Goal: Information Seeking & Learning: Learn about a topic

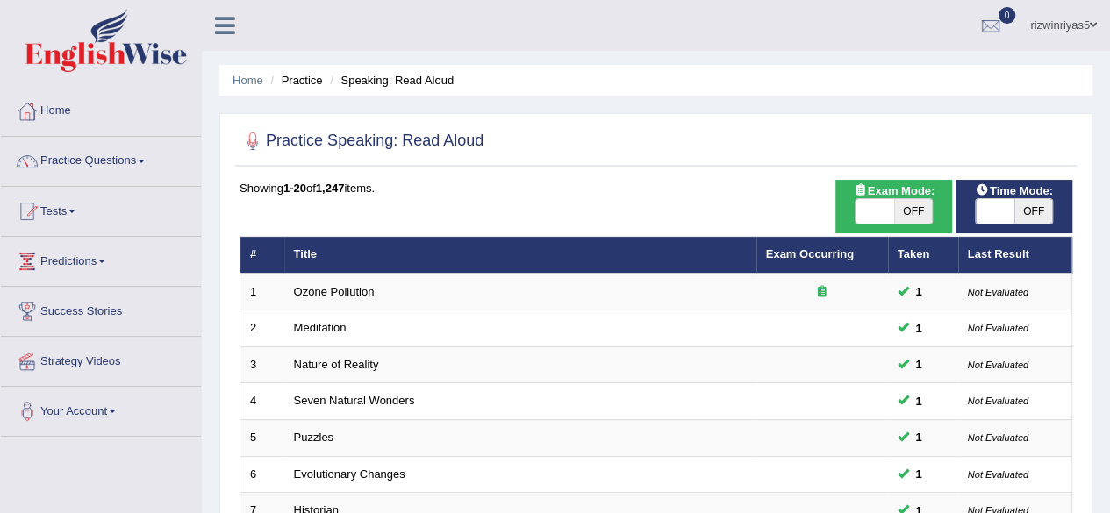
click at [902, 212] on span "OFF" at bounding box center [913, 211] width 39 height 25
checkbox input "true"
click at [1006, 217] on span at bounding box center [995, 211] width 39 height 25
checkbox input "true"
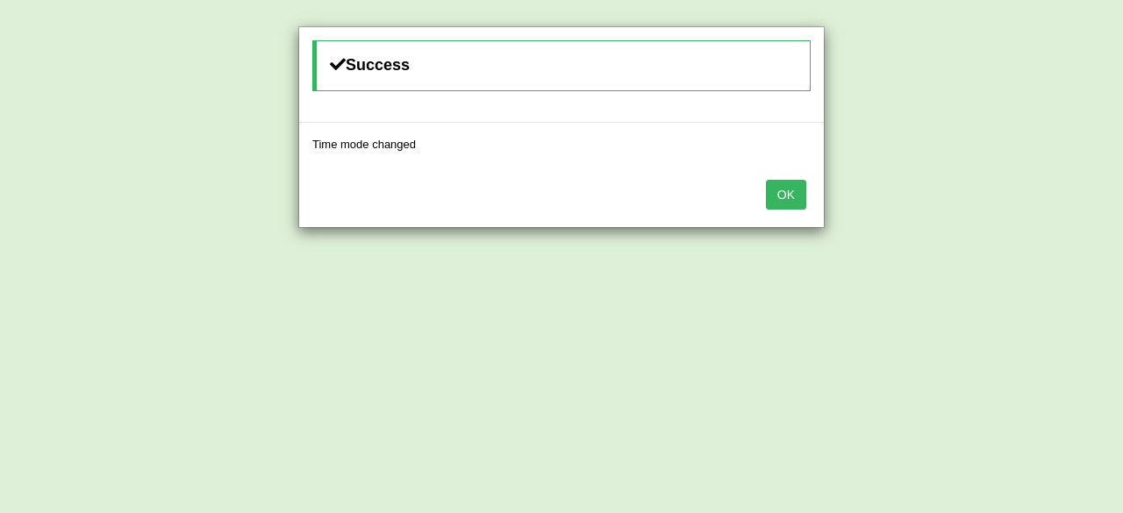
click at [790, 180] on button "OK" at bounding box center [786, 195] width 40 height 30
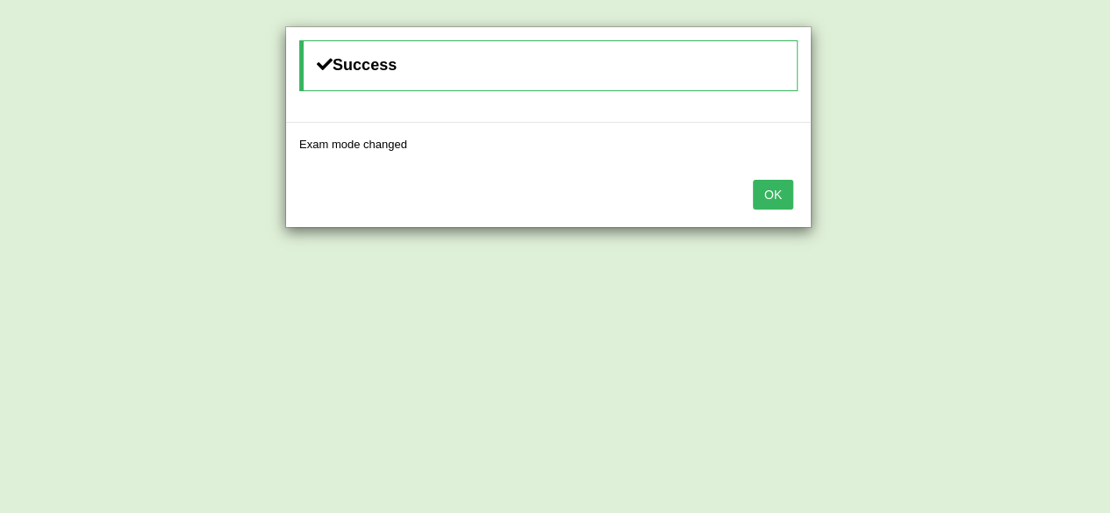
click at [790, 180] on button "OK" at bounding box center [773, 195] width 40 height 30
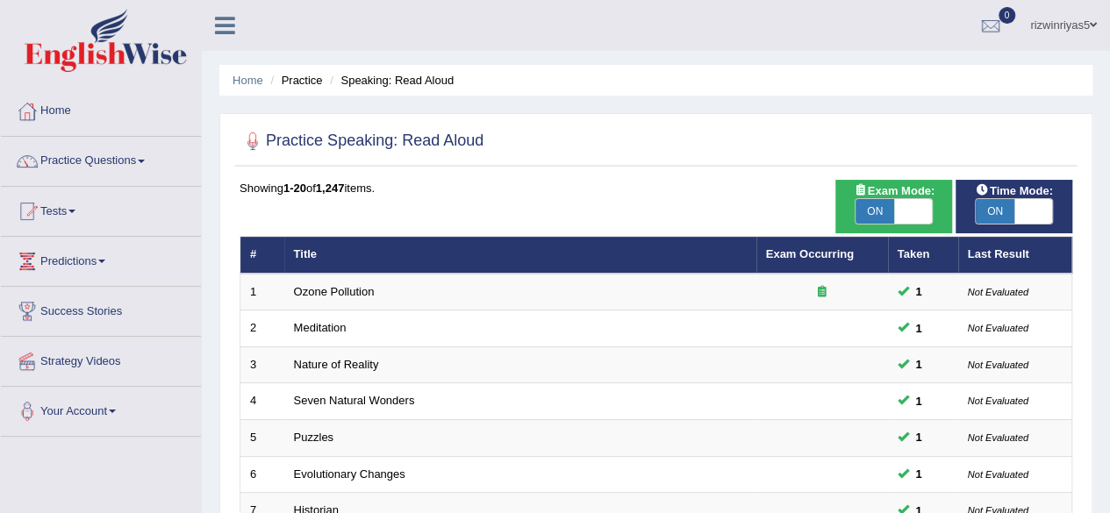
scroll to position [170, 0]
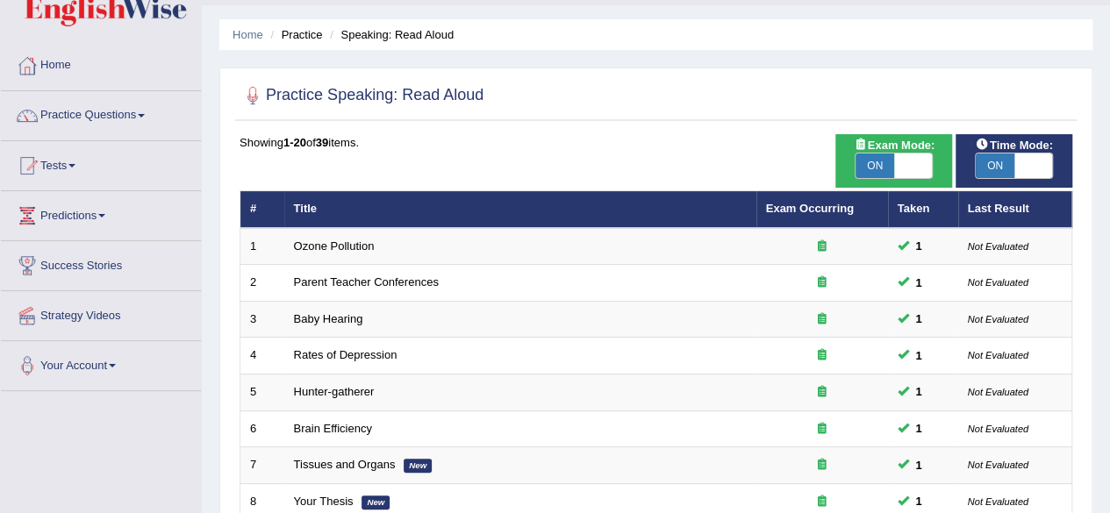
scroll to position [15, 0]
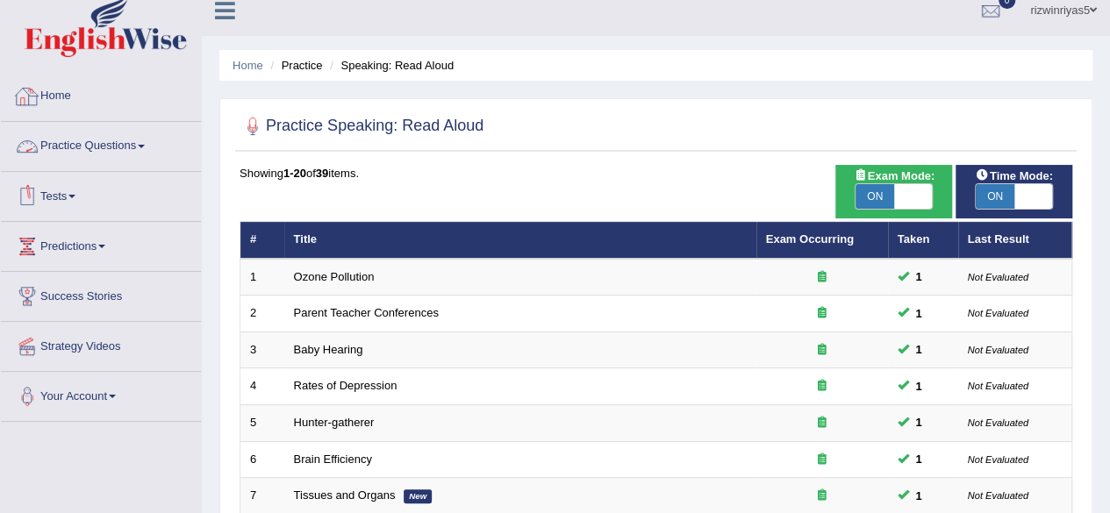
click at [104, 138] on link "Practice Questions" at bounding box center [101, 144] width 200 height 44
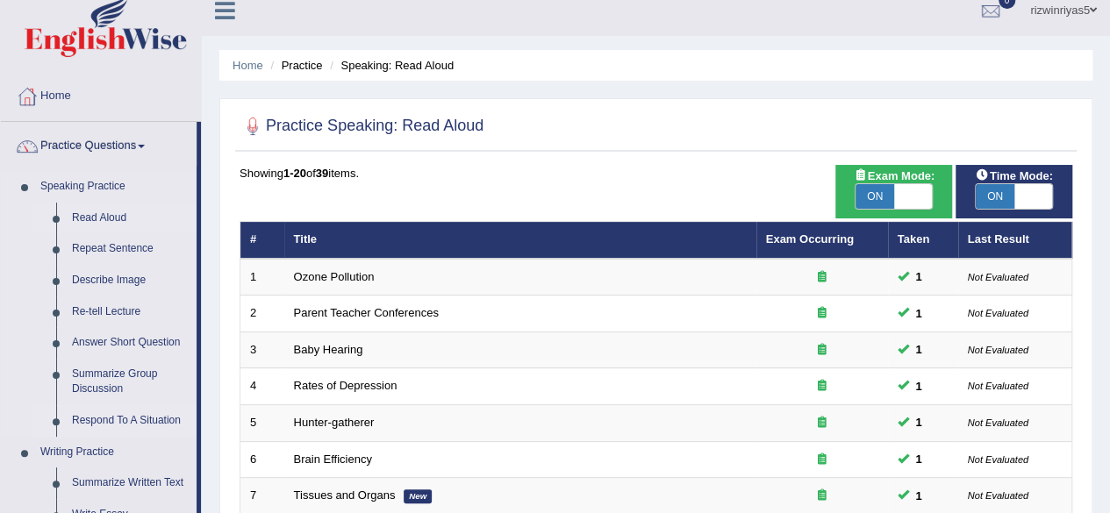
click at [126, 426] on link "Respond To A Situation" at bounding box center [130, 421] width 133 height 32
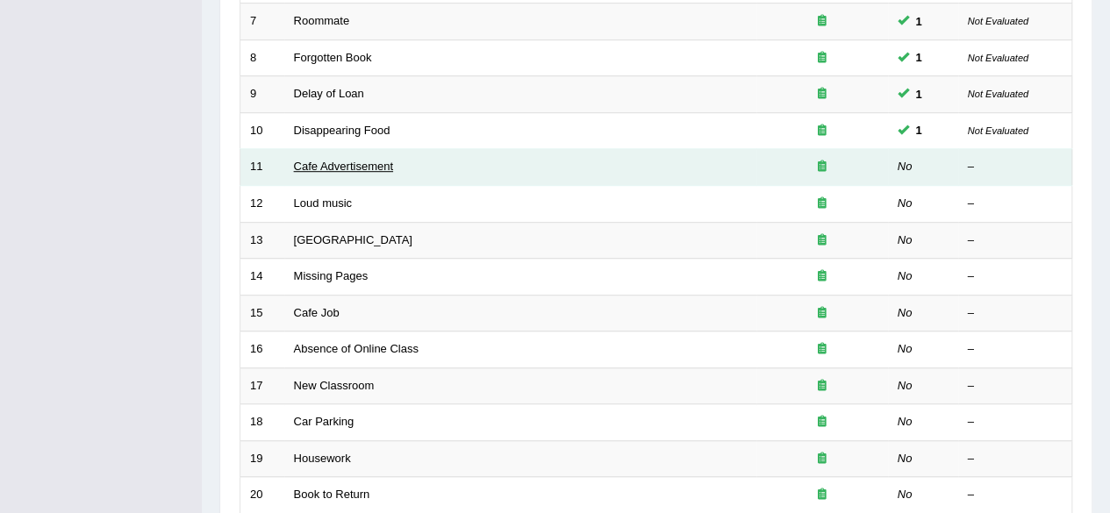
click at [383, 160] on link "Cafe Advertisement" at bounding box center [343, 166] width 99 height 13
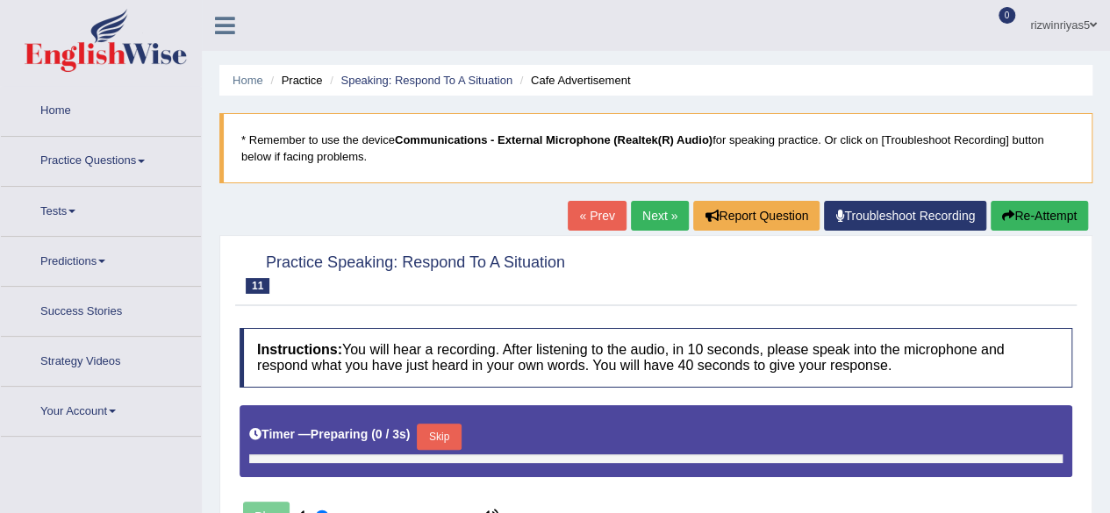
type input "0.9"
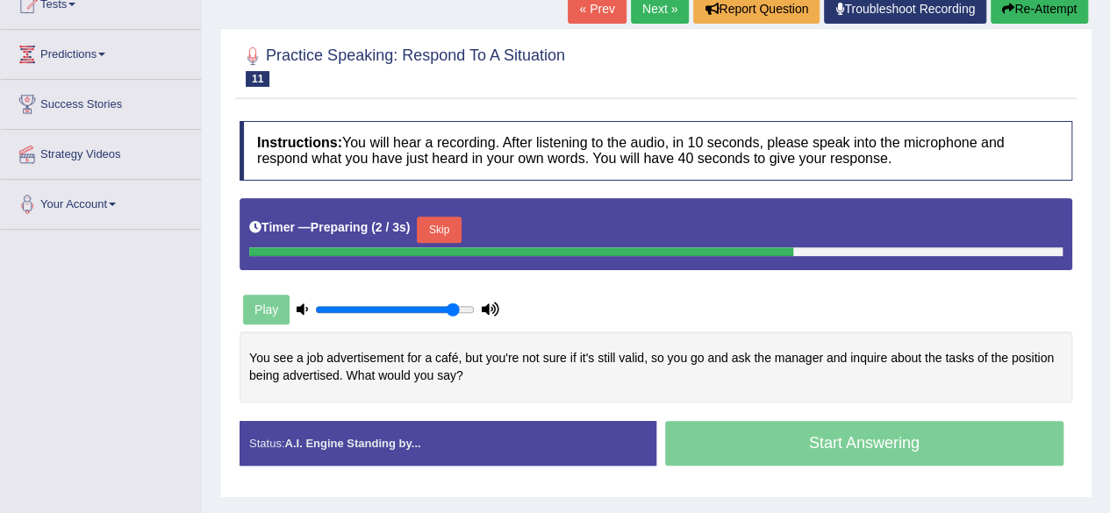
drag, startPoint x: 1123, startPoint y: 85, endPoint x: 1123, endPoint y: 194, distance: 108.8
click at [1109, 194] on html "Toggle navigation Home Practice Questions Speaking Practice Read Aloud Repeat S…" at bounding box center [555, 49] width 1110 height 513
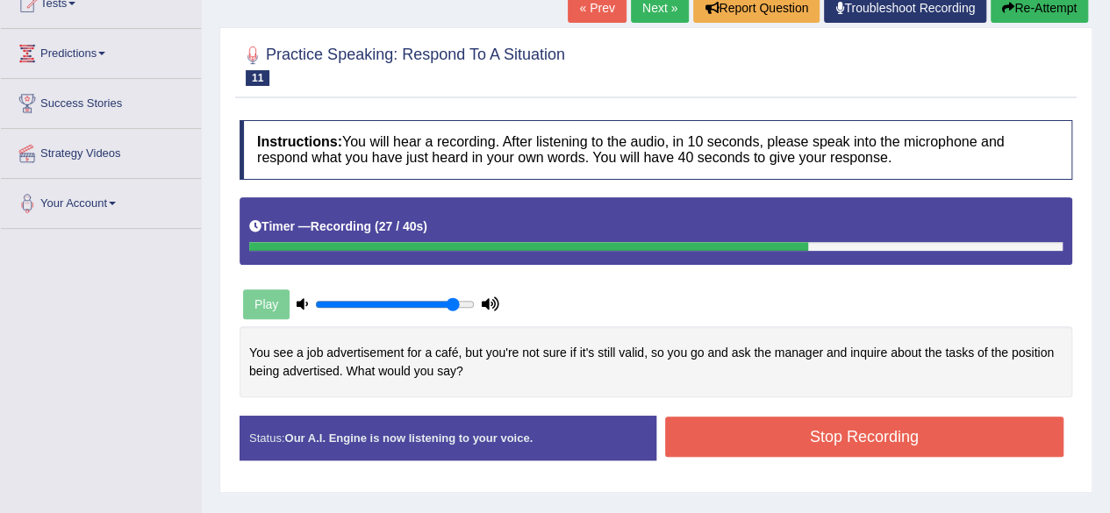
click at [887, 423] on button "Stop Recording" at bounding box center [864, 437] width 399 height 40
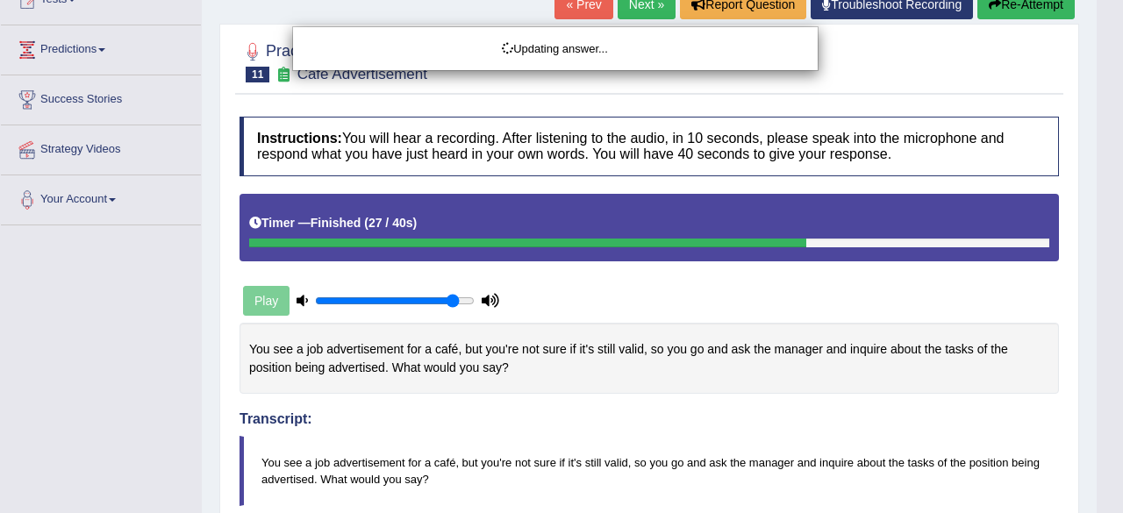
drag, startPoint x: 1123, startPoint y: 212, endPoint x: 1123, endPoint y: 322, distance: 110.6
click at [1109, 302] on html "Toggle navigation Home Practice Questions Speaking Practice Read Aloud Repeat S…" at bounding box center [561, 44] width 1123 height 513
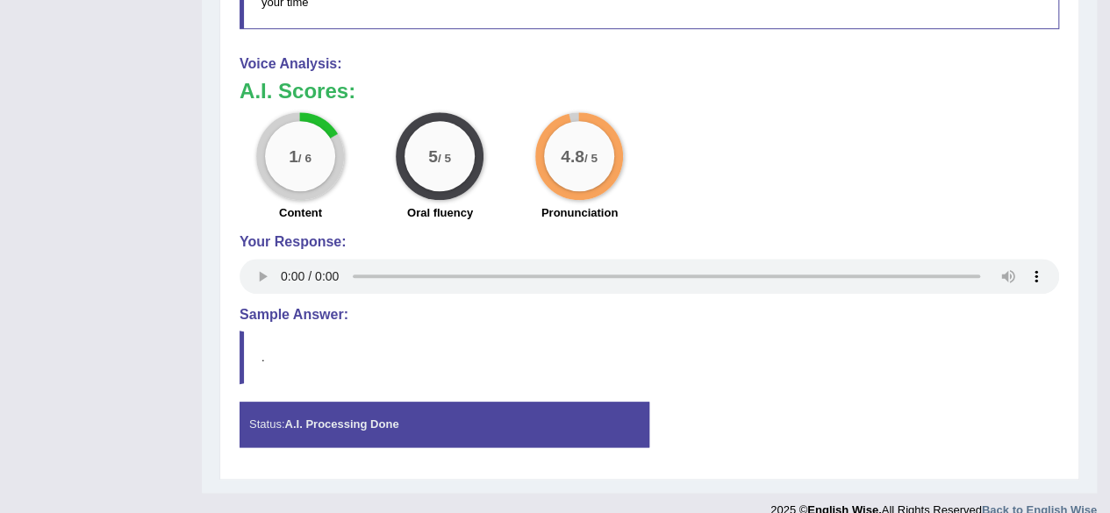
scroll to position [0, 0]
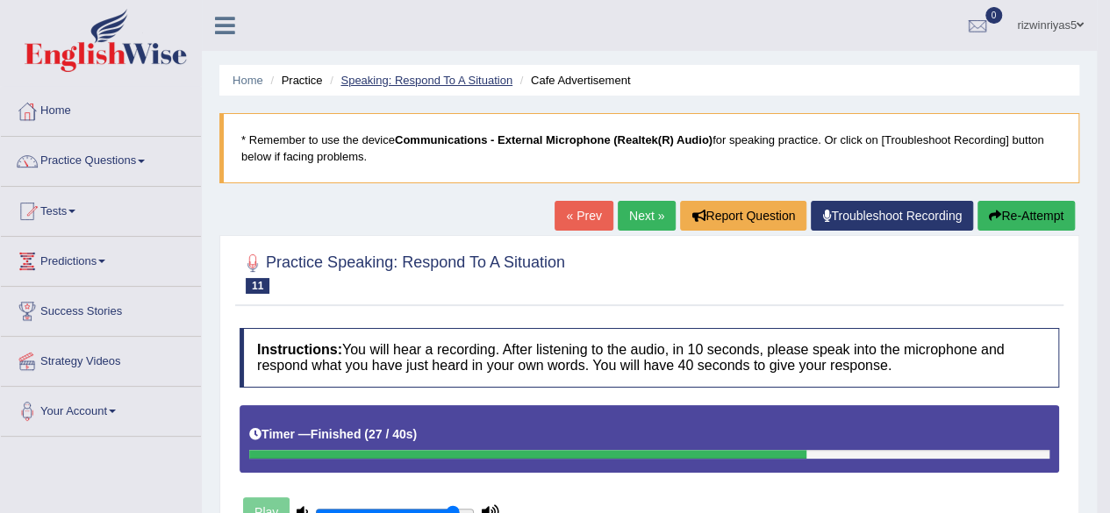
click at [455, 82] on link "Speaking: Respond To A Situation" at bounding box center [427, 80] width 172 height 13
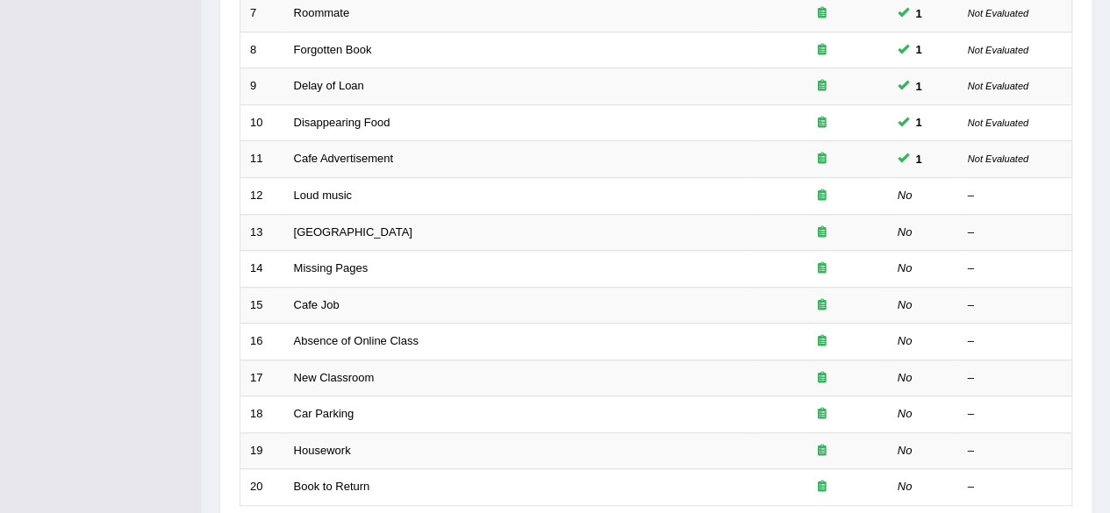
scroll to position [514, 0]
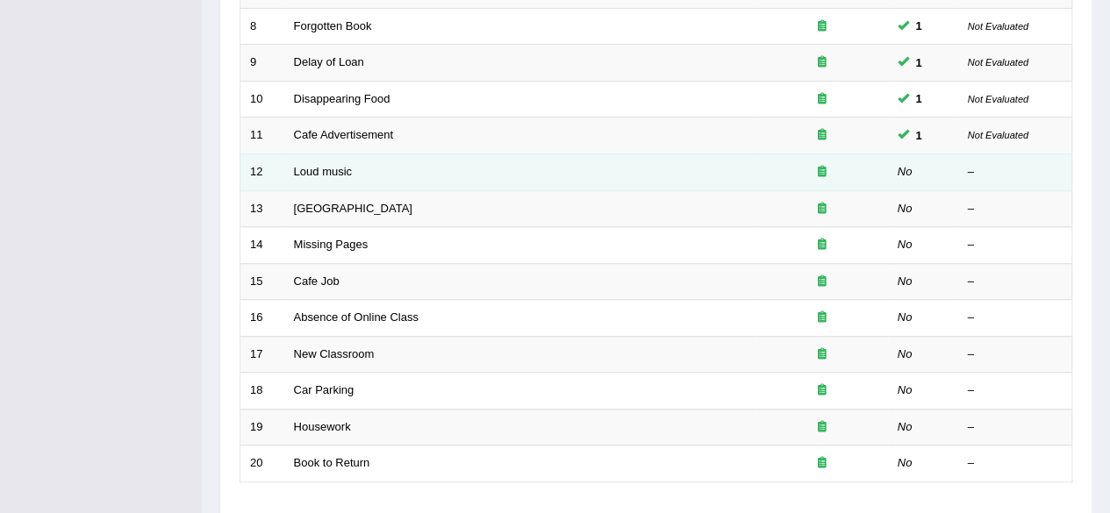
click at [334, 173] on td "Loud music" at bounding box center [520, 172] width 472 height 37
click at [339, 165] on link "Loud music" at bounding box center [323, 171] width 58 height 13
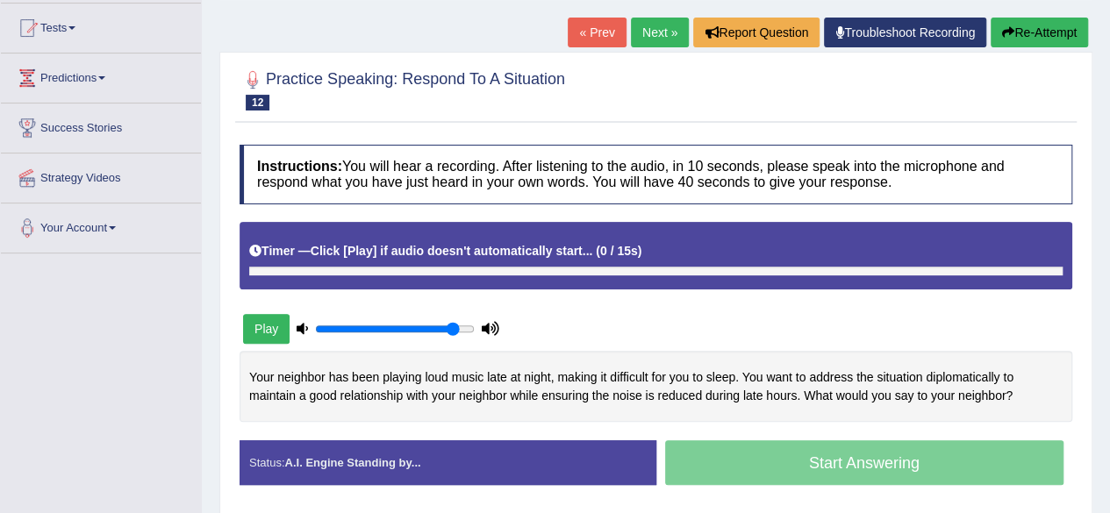
scroll to position [190, 0]
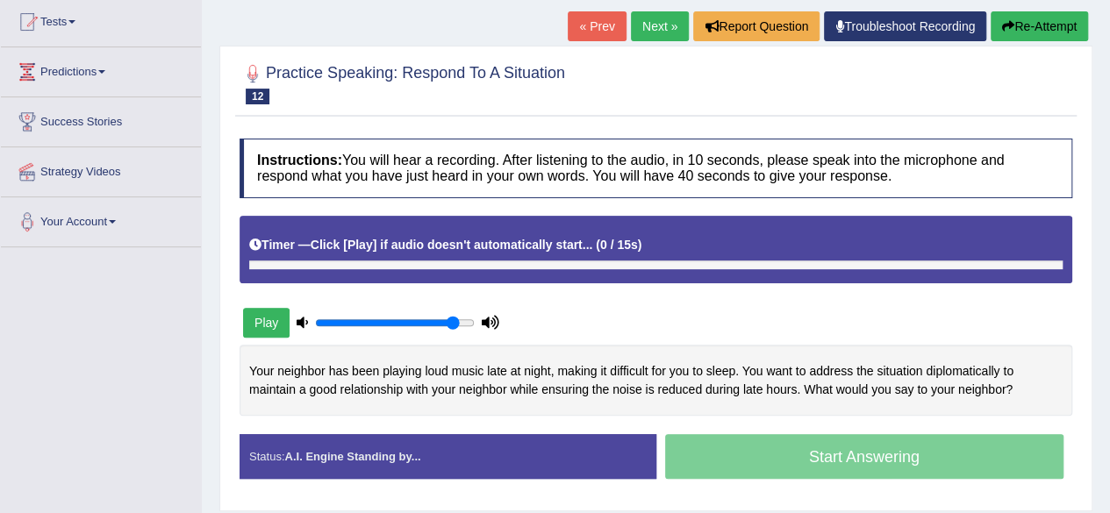
click at [1109, 241] on html "Toggle navigation Home Practice Questions Speaking Practice Read Aloud Repeat S…" at bounding box center [555, 66] width 1110 height 513
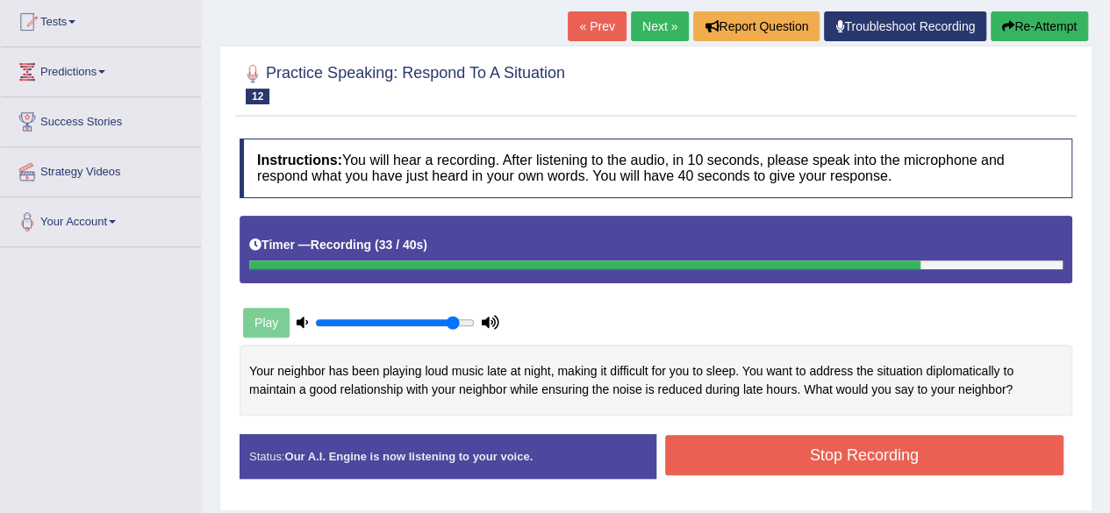
click at [871, 453] on button "Stop Recording" at bounding box center [864, 455] width 399 height 40
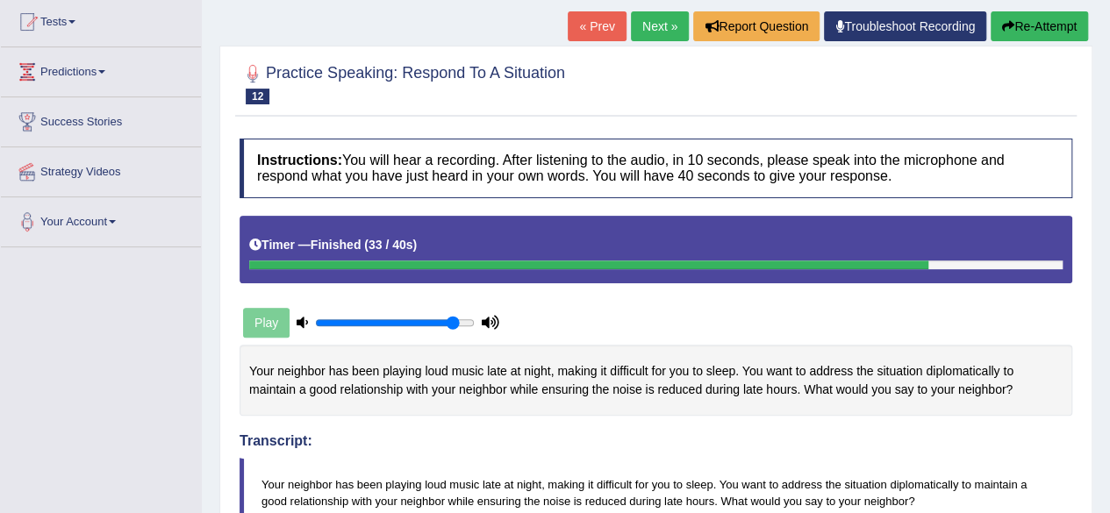
drag, startPoint x: 1118, startPoint y: 147, endPoint x: 1123, endPoint y: 285, distance: 138.7
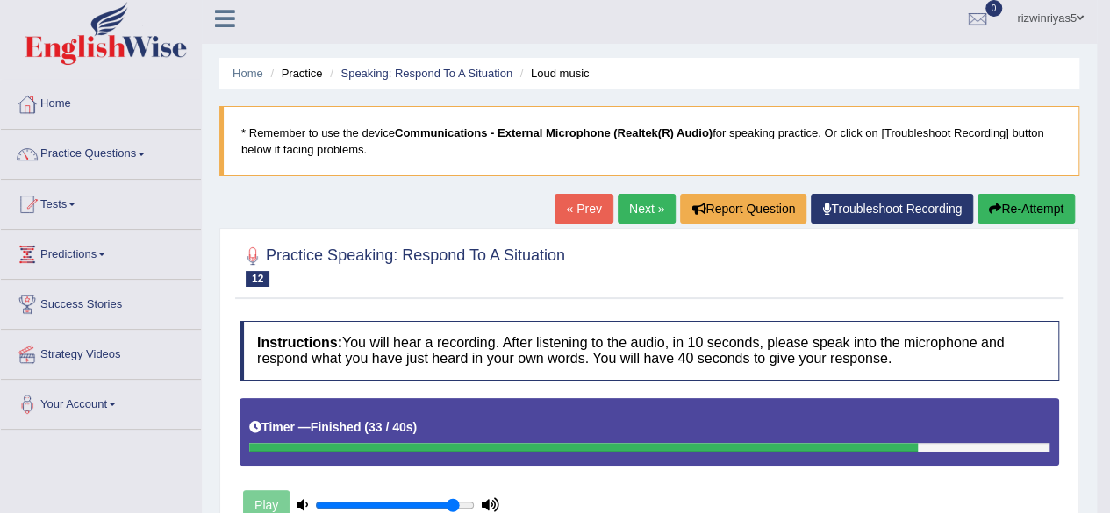
scroll to position [0, 0]
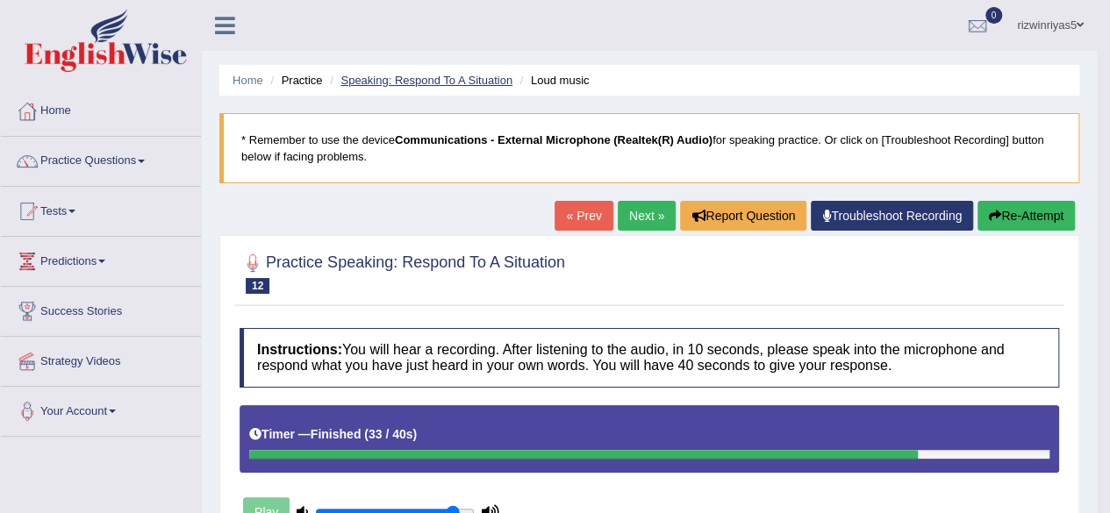
click at [491, 75] on link "Speaking: Respond To A Situation" at bounding box center [427, 80] width 172 height 13
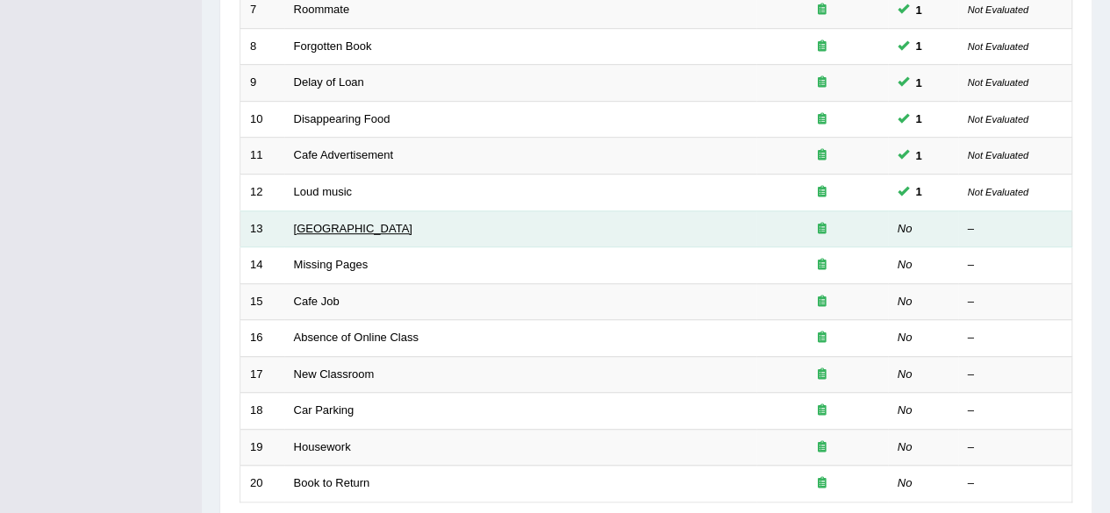
click at [342, 226] on link "[GEOGRAPHIC_DATA]" at bounding box center [353, 228] width 118 height 13
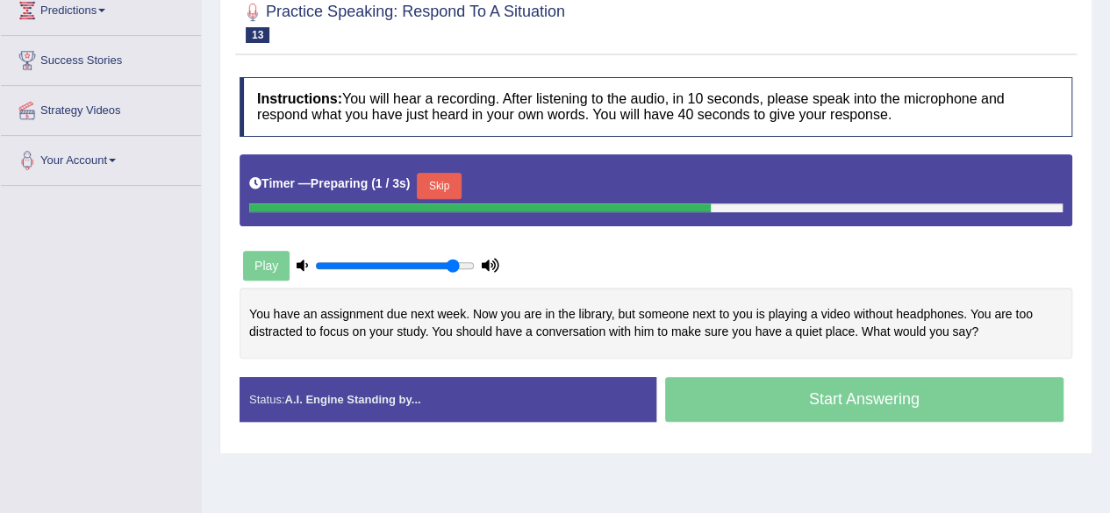
click at [1109, 262] on html "Toggle navigation Home Practice Questions Speaking Practice Read Aloud Repeat S…" at bounding box center [555, 5] width 1110 height 513
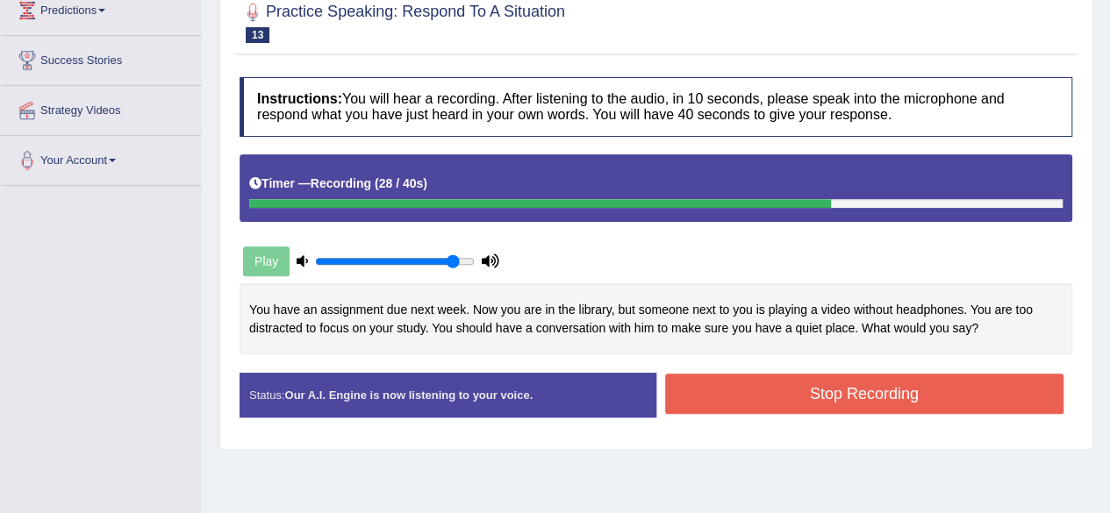
click at [928, 382] on button "Stop Recording" at bounding box center [864, 394] width 399 height 40
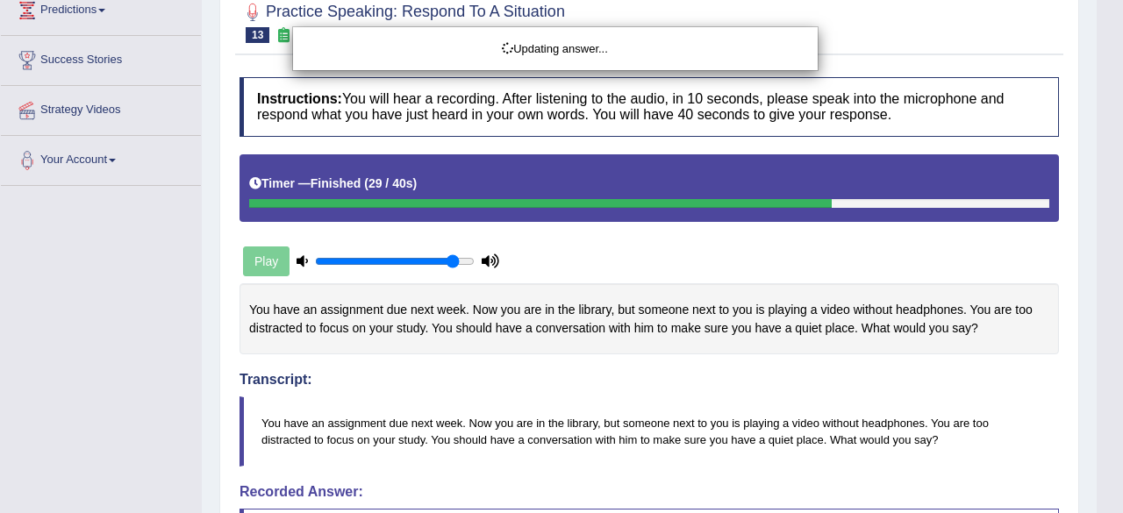
drag, startPoint x: 1123, startPoint y: 197, endPoint x: 1123, endPoint y: 291, distance: 93.0
click at [1109, 262] on html "Toggle navigation Home Practice Questions Speaking Practice Read Aloud Repeat S…" at bounding box center [561, 5] width 1123 height 513
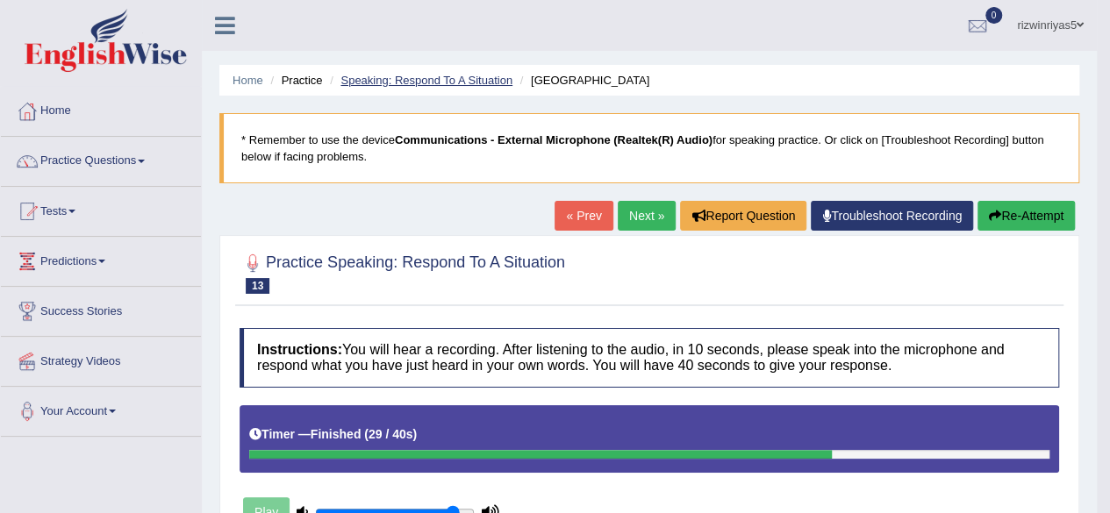
click at [482, 75] on link "Speaking: Respond To A Situation" at bounding box center [427, 80] width 172 height 13
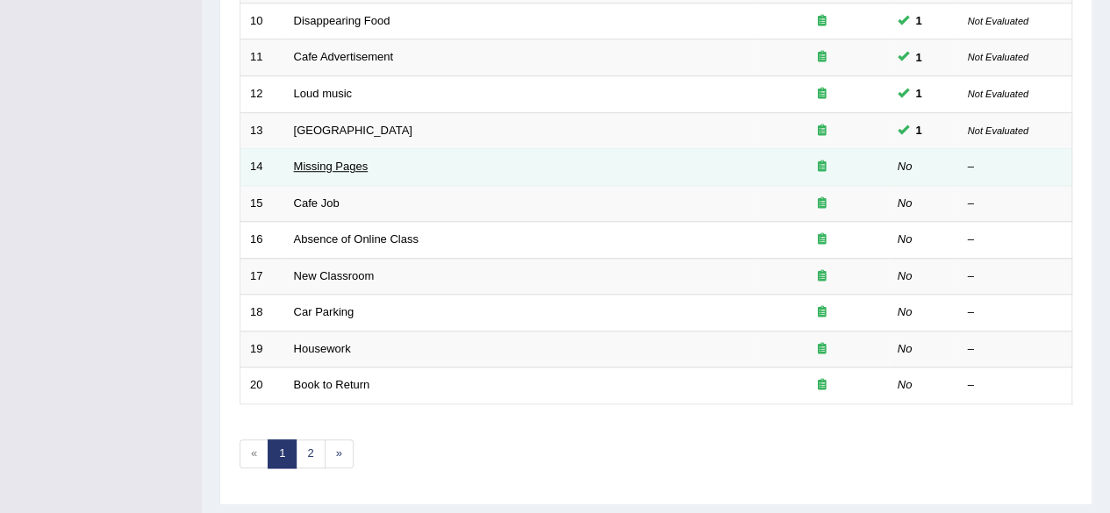
click at [344, 162] on link "Missing Pages" at bounding box center [331, 166] width 75 height 13
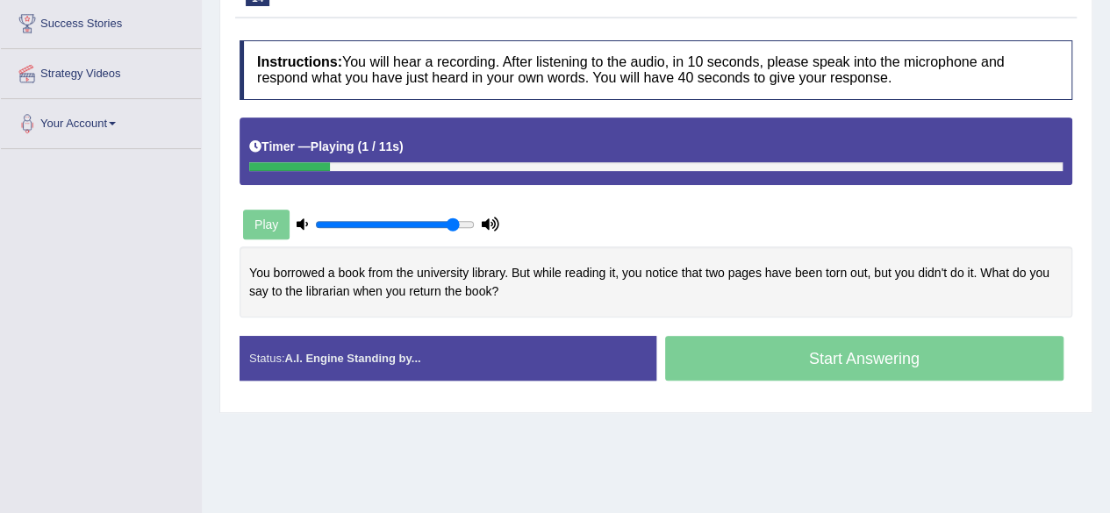
scroll to position [300, 0]
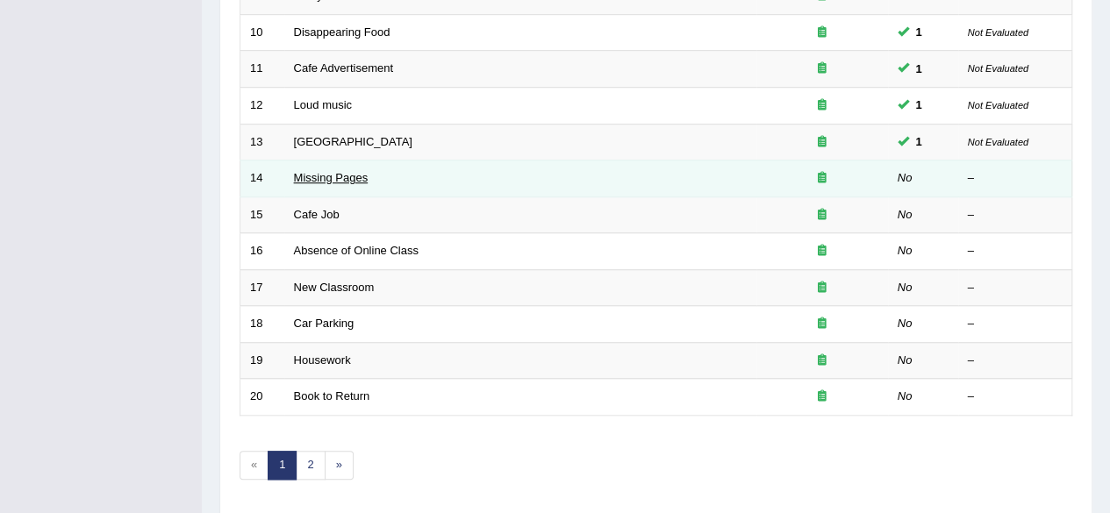
click at [344, 171] on link "Missing Pages" at bounding box center [331, 177] width 75 height 13
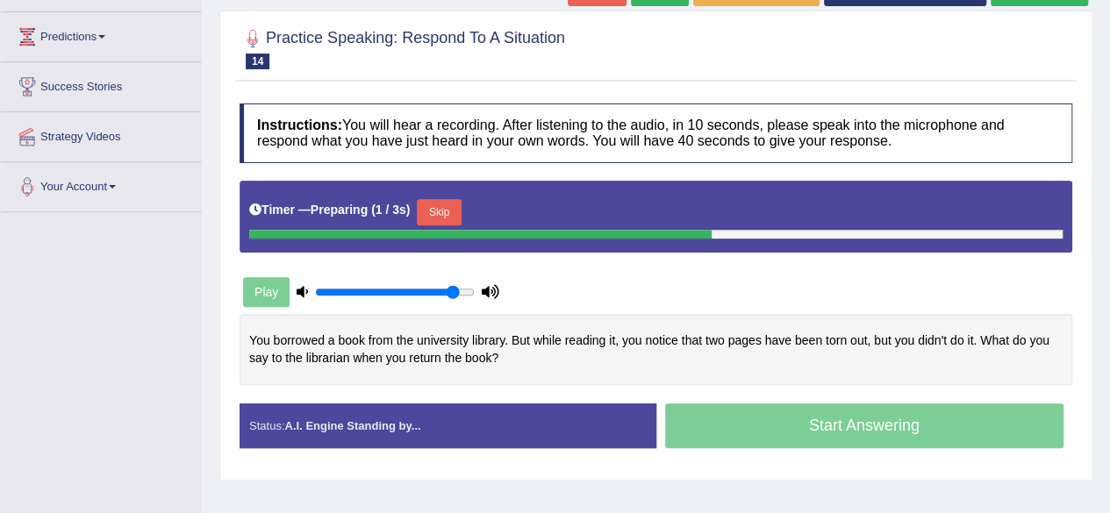
click at [1109, 271] on html "Toggle navigation Home Practice Questions Speaking Practice Read Aloud Repeat S…" at bounding box center [555, 31] width 1110 height 513
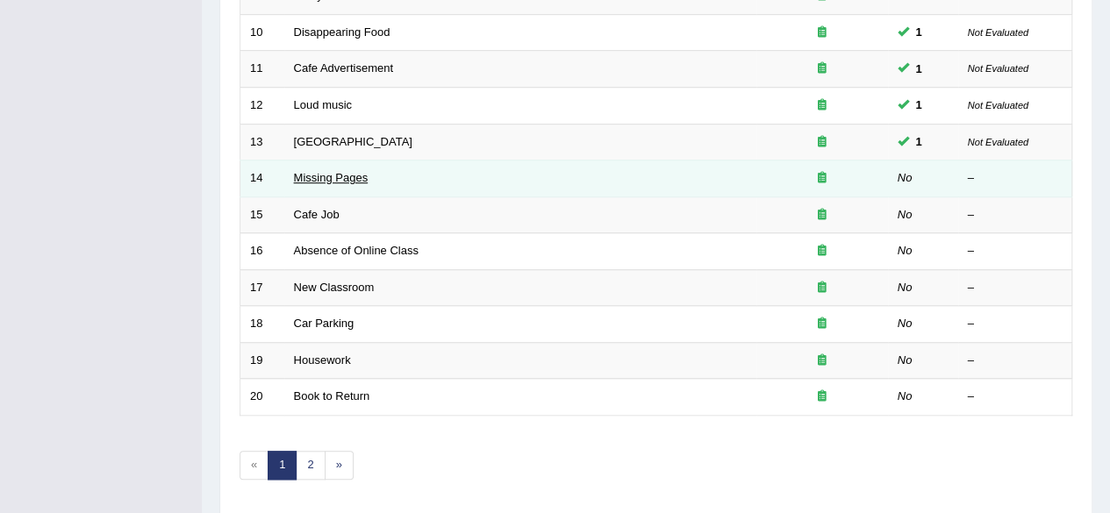
click at [356, 171] on link "Missing Pages" at bounding box center [331, 177] width 75 height 13
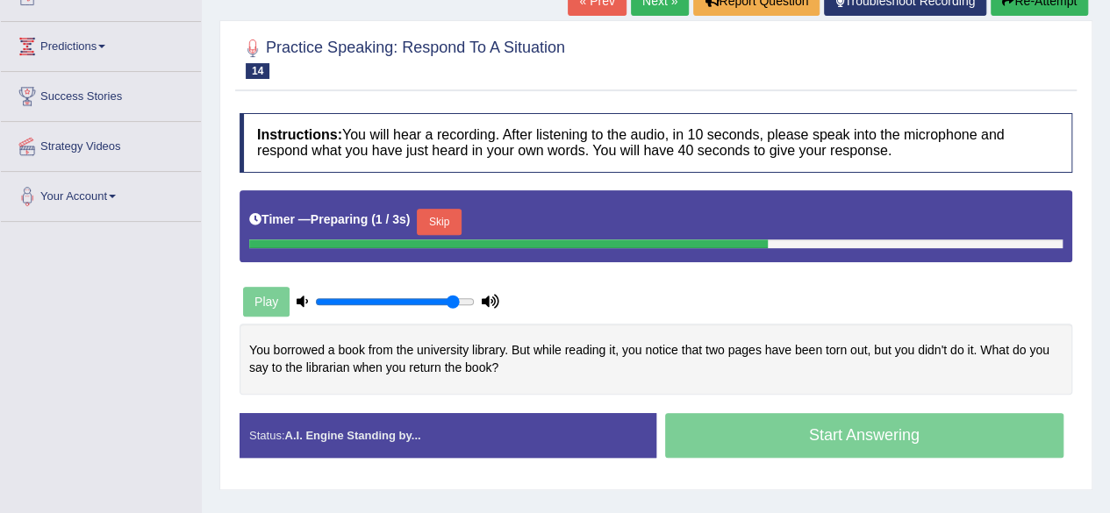
scroll to position [218, 0]
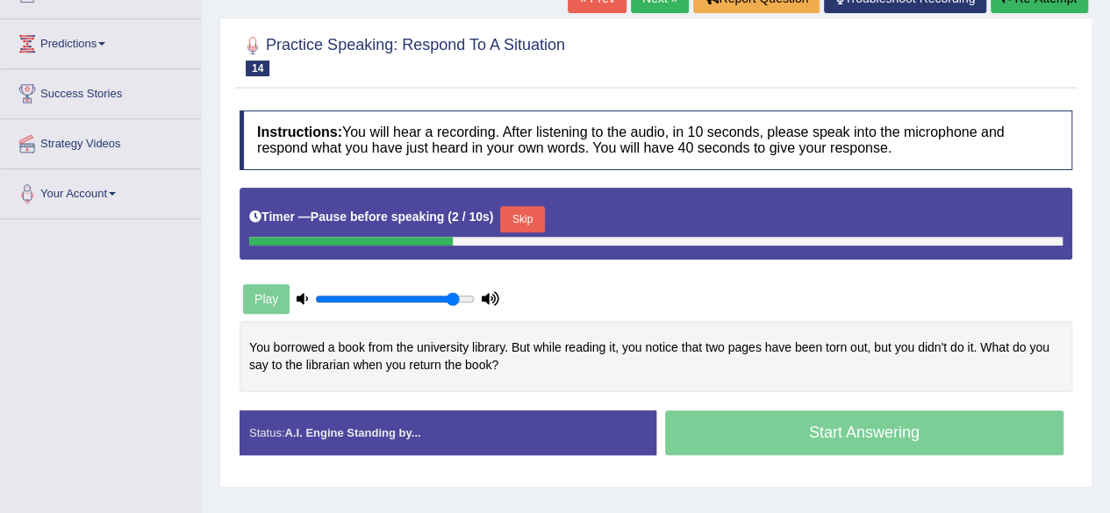
click at [538, 207] on button "Skip" at bounding box center [522, 219] width 44 height 26
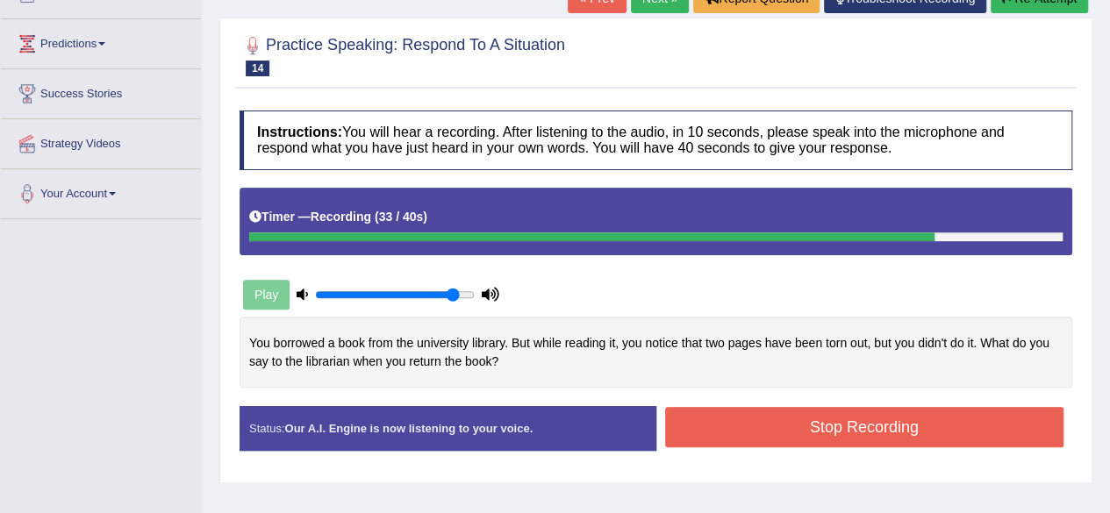
click at [810, 417] on button "Stop Recording" at bounding box center [864, 427] width 399 height 40
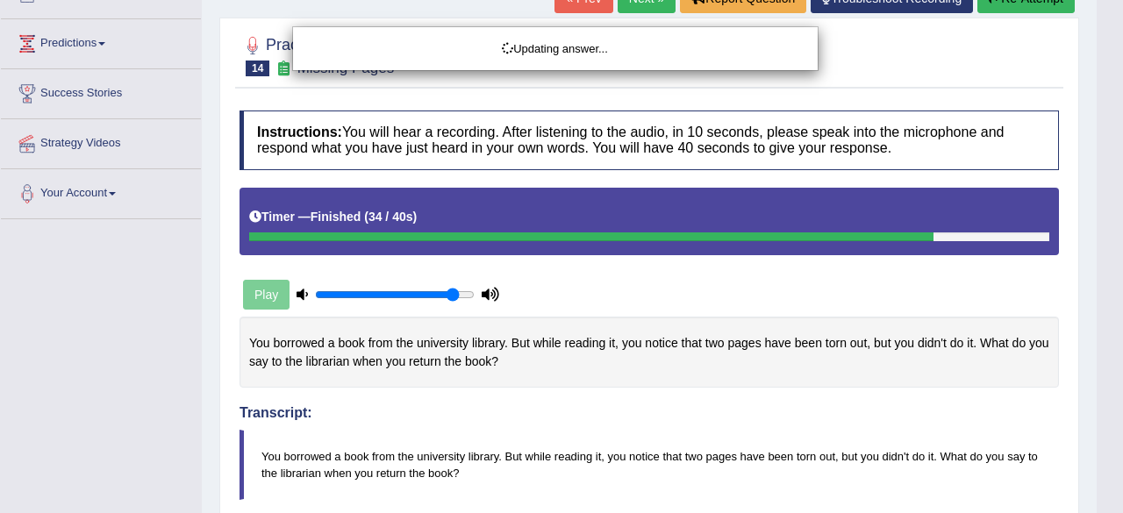
drag, startPoint x: 1123, startPoint y: 198, endPoint x: 1123, endPoint y: 301, distance: 102.7
click at [1109, 296] on html "Toggle navigation Home Practice Questions Speaking Practice Read Aloud Repeat S…" at bounding box center [561, 38] width 1123 height 513
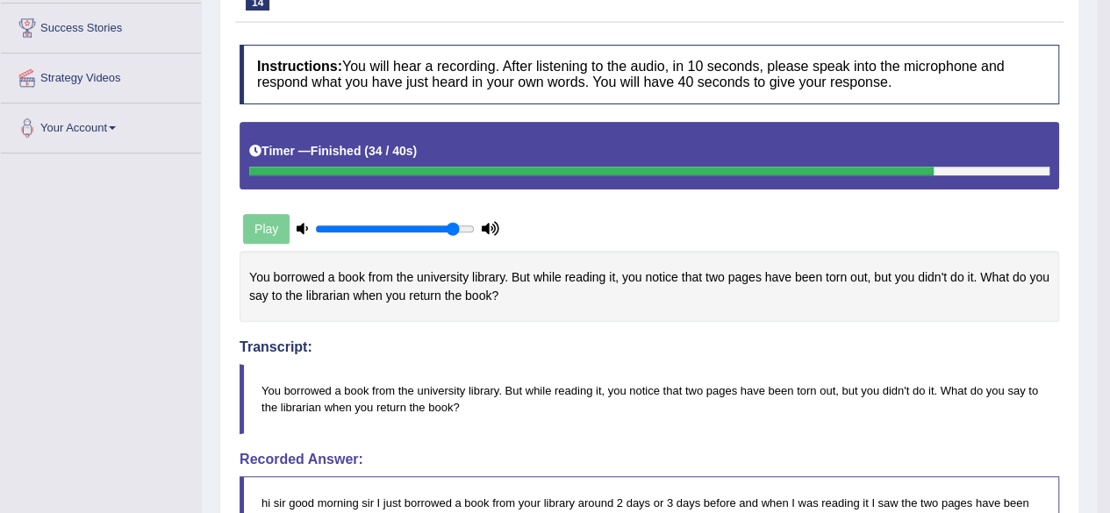
scroll to position [81, 0]
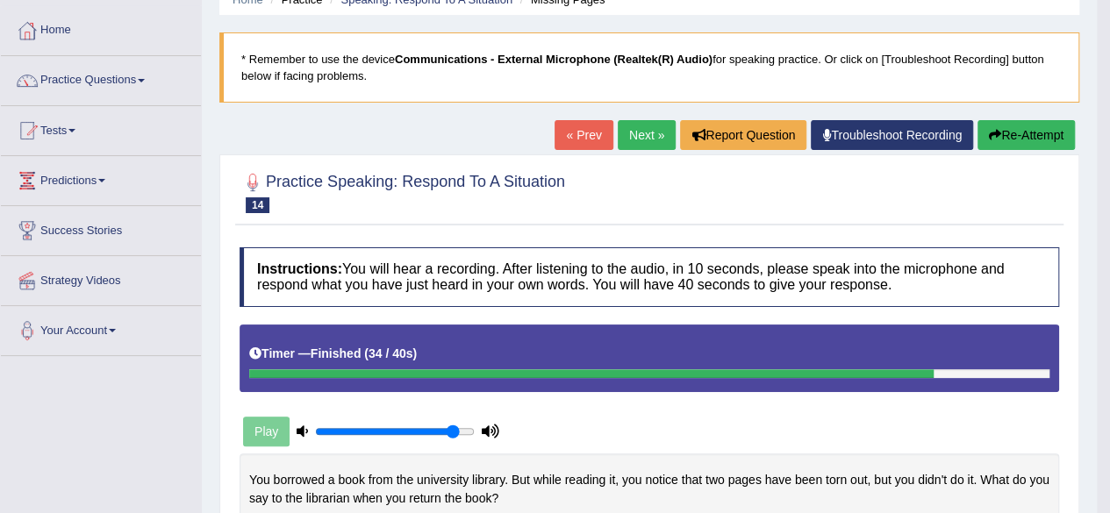
drag, startPoint x: 1074, startPoint y: 87, endPoint x: 1088, endPoint y: 6, distance: 82.0
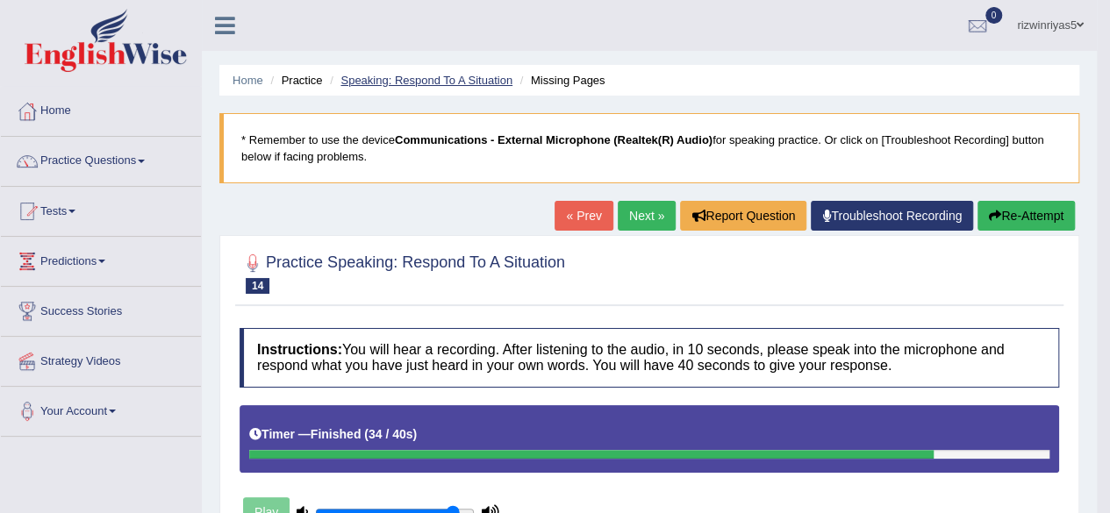
click at [448, 76] on link "Speaking: Respond To A Situation" at bounding box center [427, 80] width 172 height 13
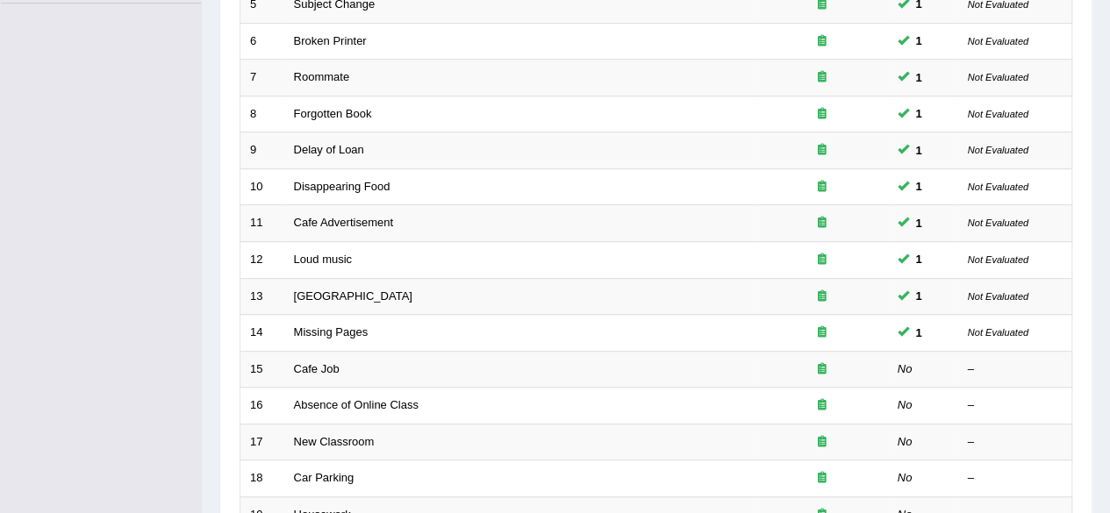
scroll to position [532, 0]
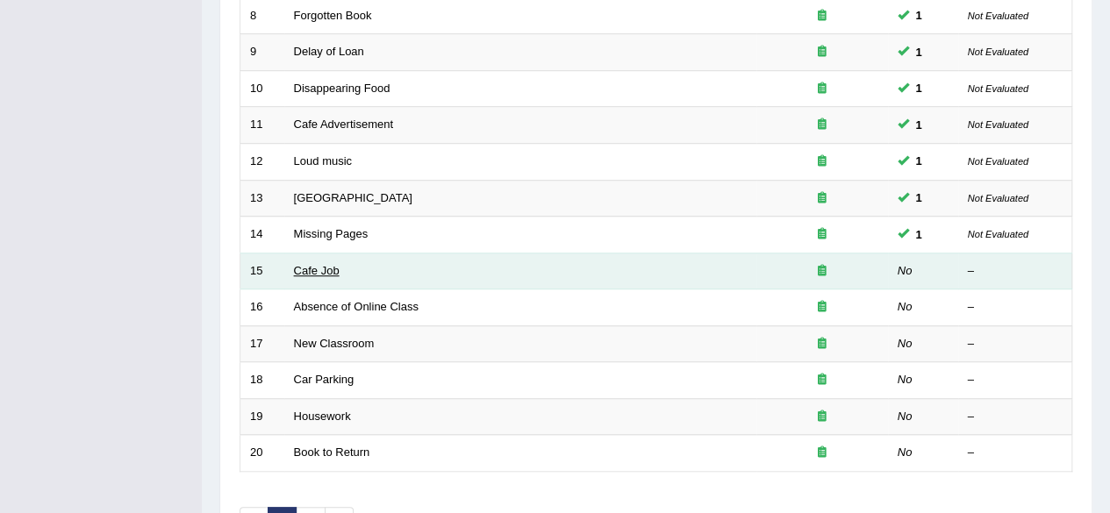
click at [321, 266] on link "Cafe Job" at bounding box center [317, 270] width 46 height 13
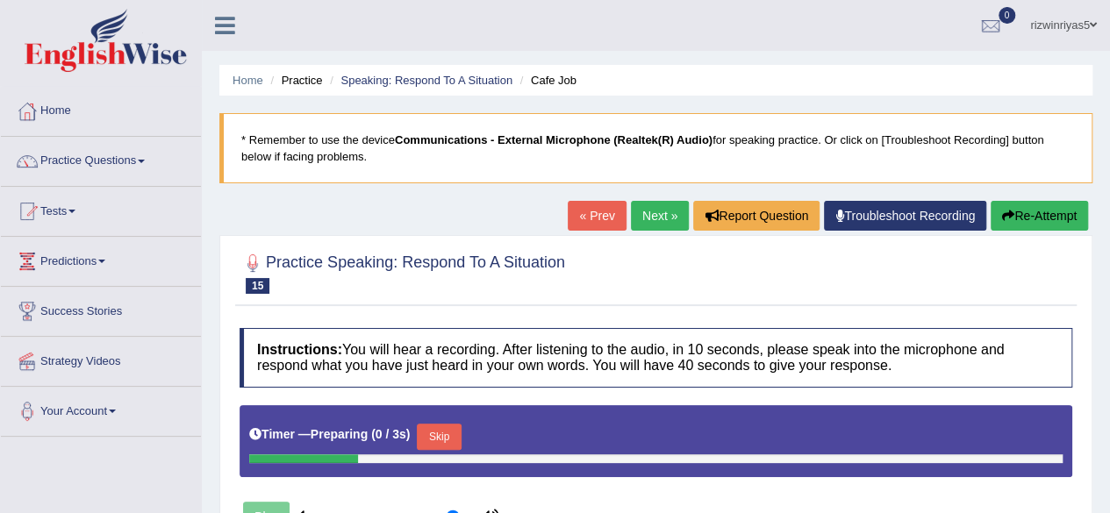
click at [1092, 153] on div "Home Practice Speaking: Respond To A Situation Cafe Job * Remember to use the d…" at bounding box center [656, 439] width 908 height 878
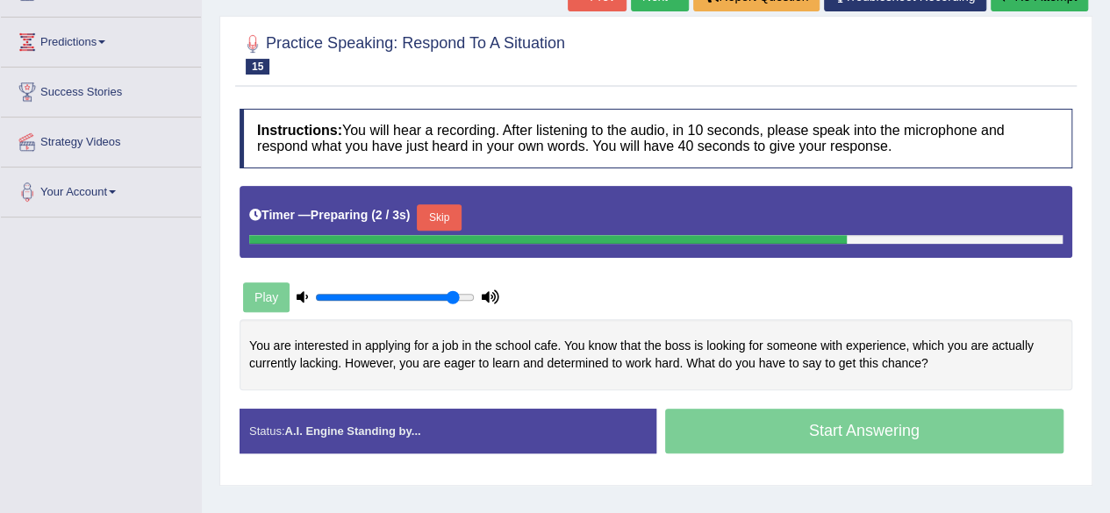
scroll to position [241, 0]
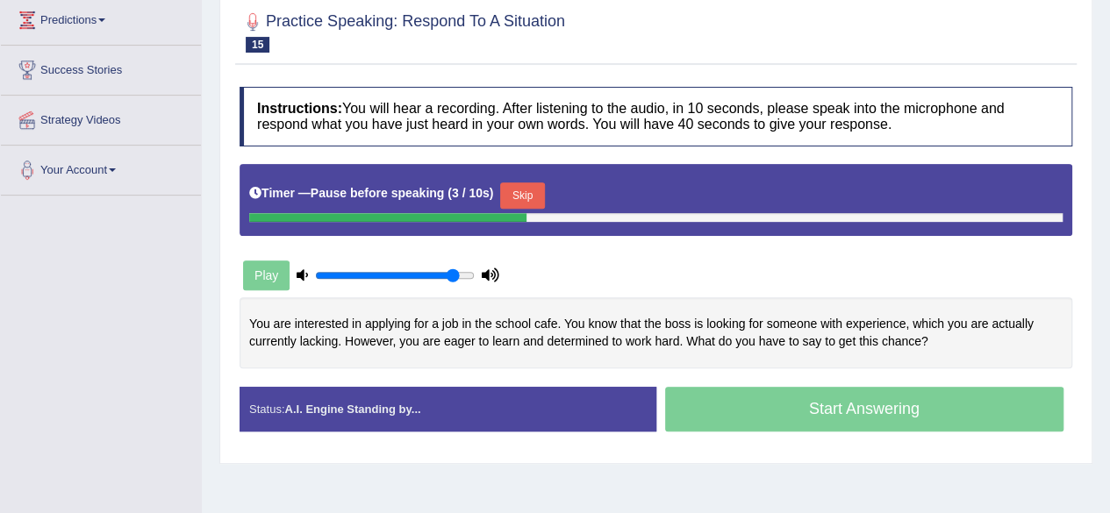
click at [539, 183] on button "Skip" at bounding box center [522, 196] width 44 height 26
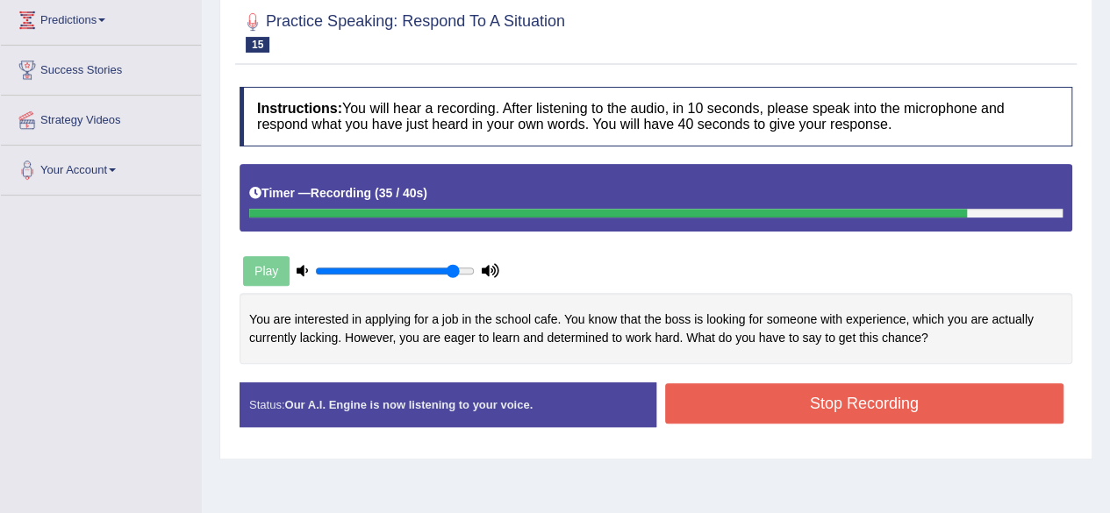
click at [766, 407] on button "Stop Recording" at bounding box center [864, 404] width 399 height 40
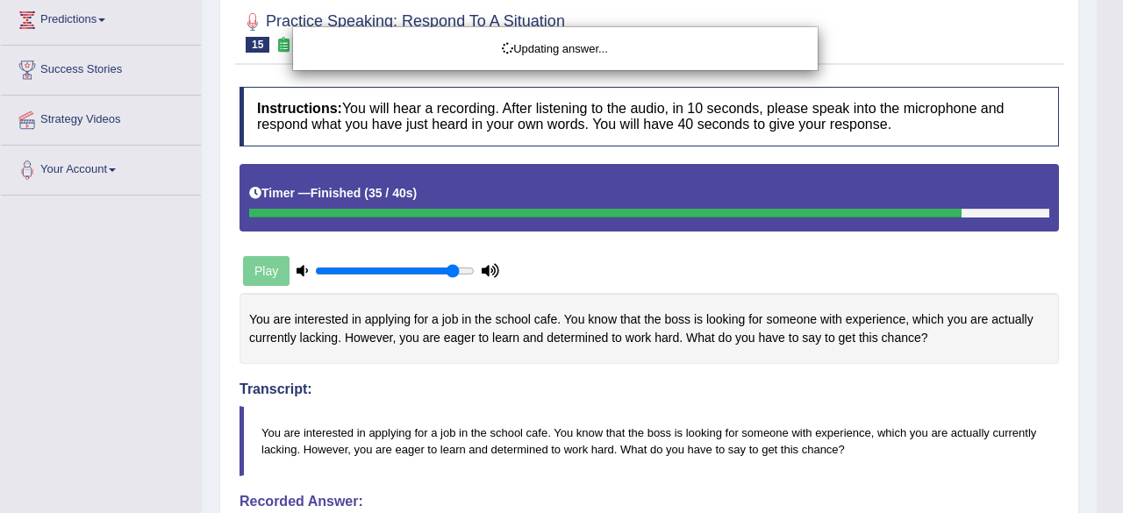
drag, startPoint x: 1116, startPoint y: 147, endPoint x: 1123, endPoint y: 276, distance: 130.0
click at [1109, 272] on html "Toggle navigation Home Practice Questions Speaking Practice Read Aloud Repeat S…" at bounding box center [561, 15] width 1123 height 513
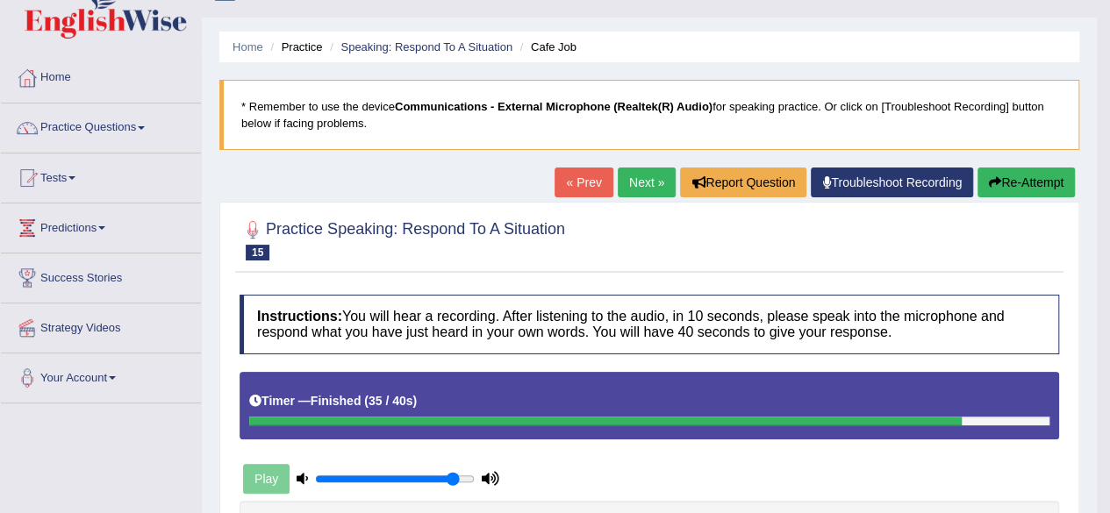
scroll to position [0, 0]
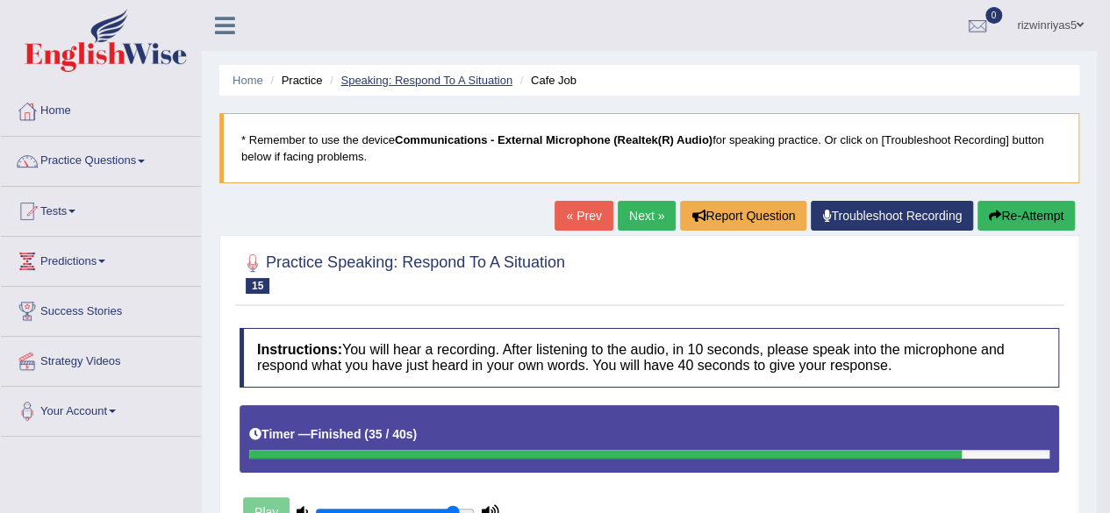
click at [474, 81] on link "Speaking: Respond To A Situation" at bounding box center [427, 80] width 172 height 13
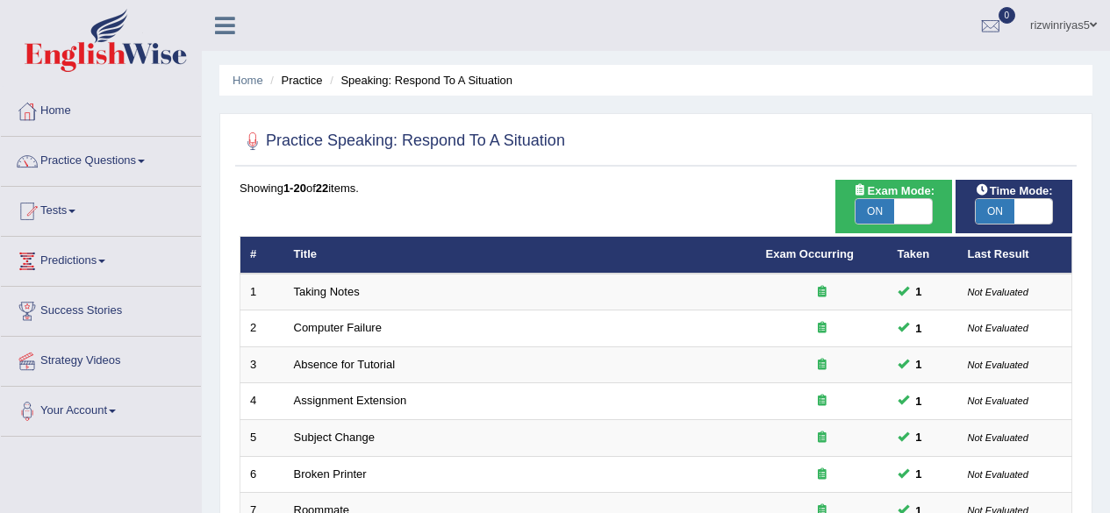
scroll to position [629, 0]
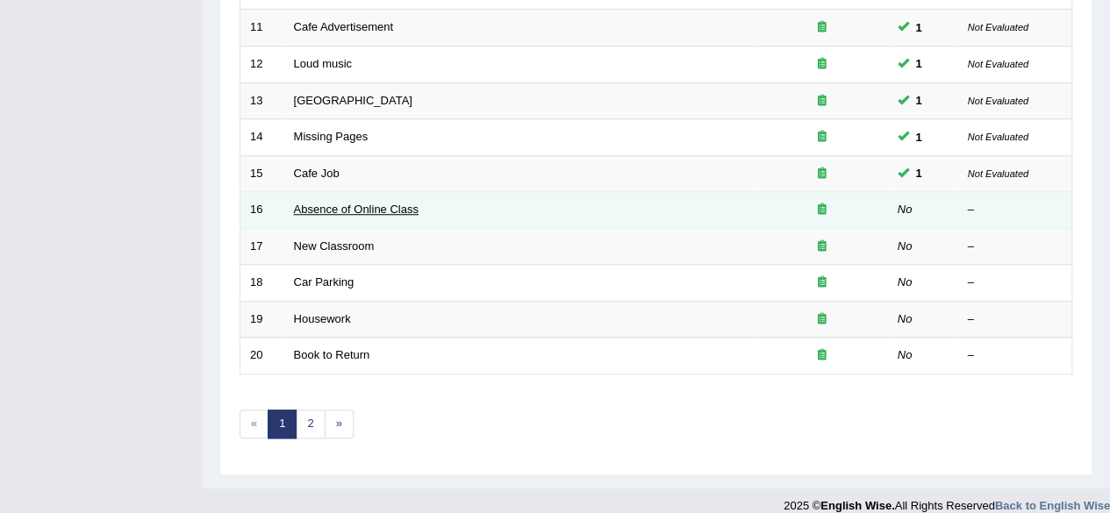
click at [395, 206] on link "Absence of Online Class" at bounding box center [356, 209] width 125 height 13
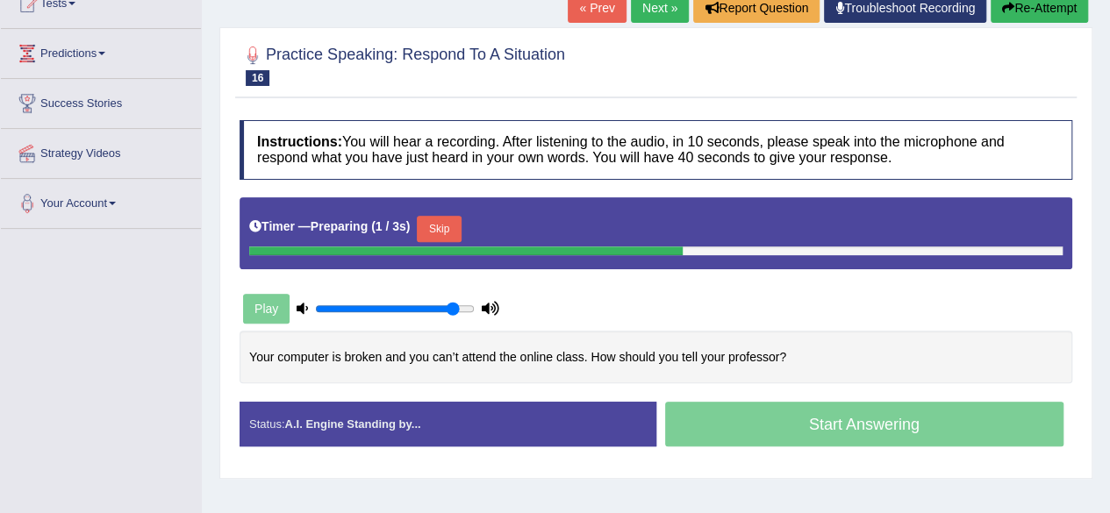
scroll to position [209, 0]
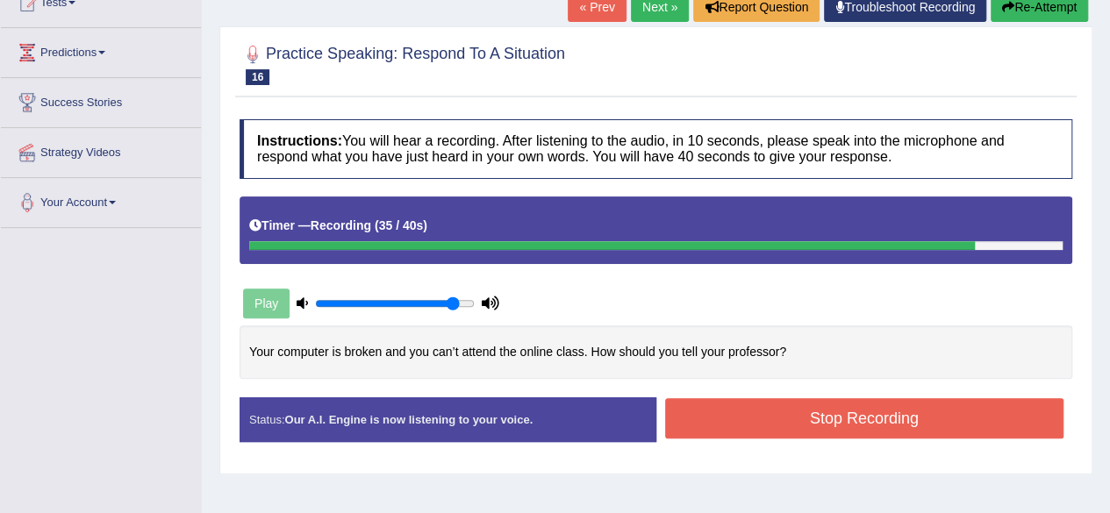
click at [939, 420] on button "Stop Recording" at bounding box center [864, 418] width 399 height 40
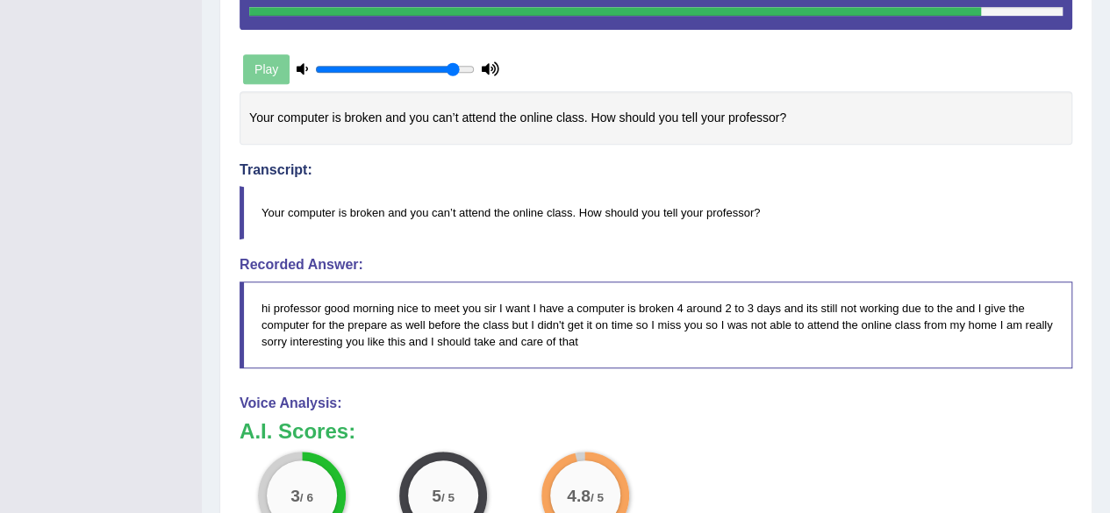
drag, startPoint x: 1118, startPoint y: 203, endPoint x: 1123, endPoint y: 412, distance: 208.9
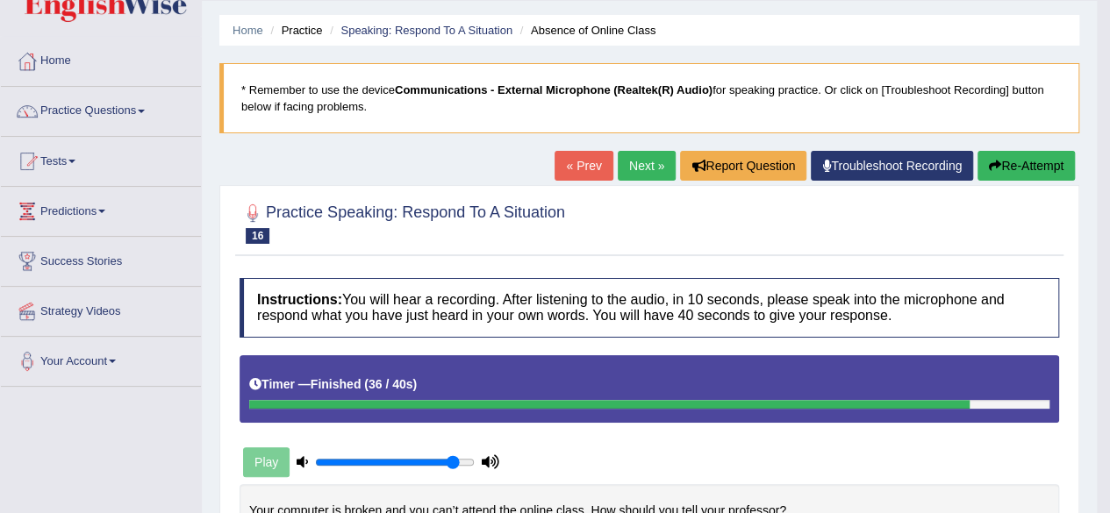
scroll to position [0, 0]
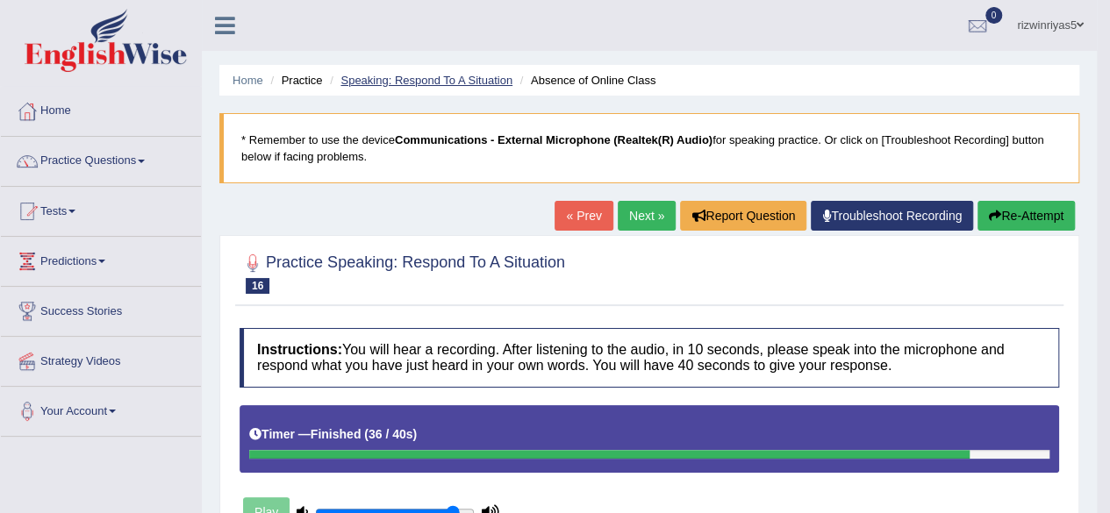
click at [484, 78] on link "Speaking: Respond To A Situation" at bounding box center [427, 80] width 172 height 13
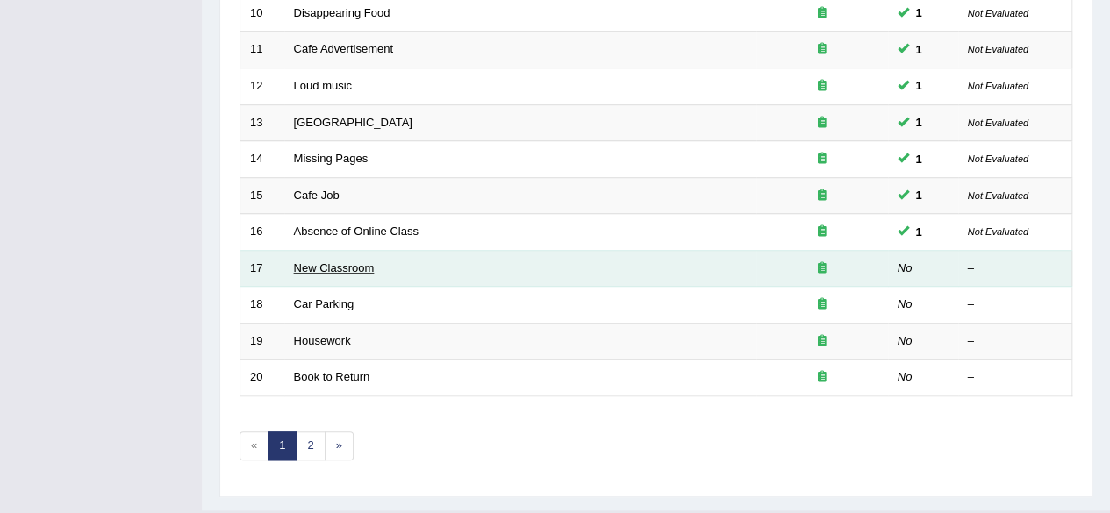
click at [347, 262] on link "New Classroom" at bounding box center [334, 268] width 81 height 13
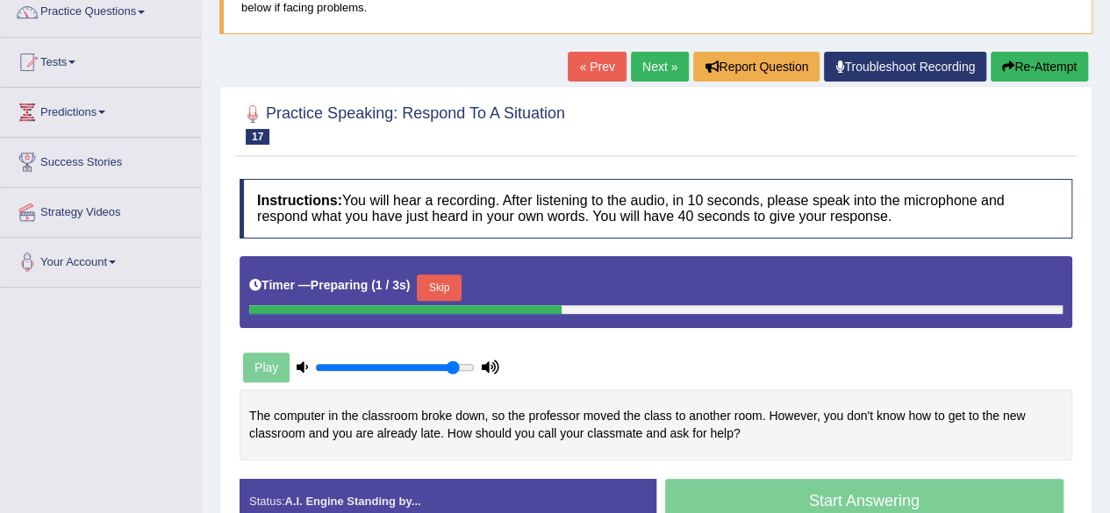
click at [1109, 316] on html "Toggle navigation Home Practice Questions Speaking Practice Read Aloud Repeat S…" at bounding box center [555, 107] width 1110 height 513
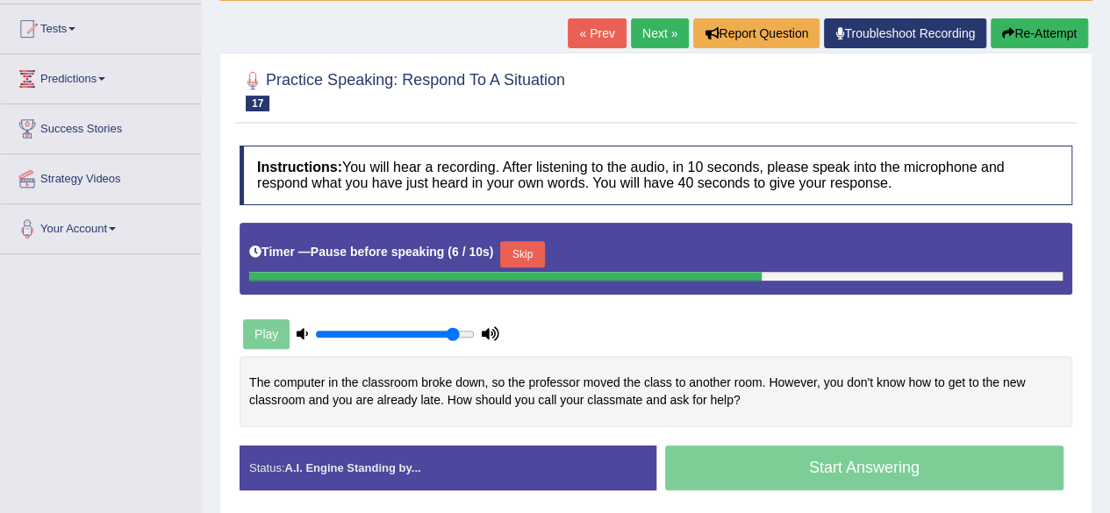
click at [544, 247] on button "Skip" at bounding box center [522, 254] width 44 height 26
